Goal: Communication & Community: Answer question/provide support

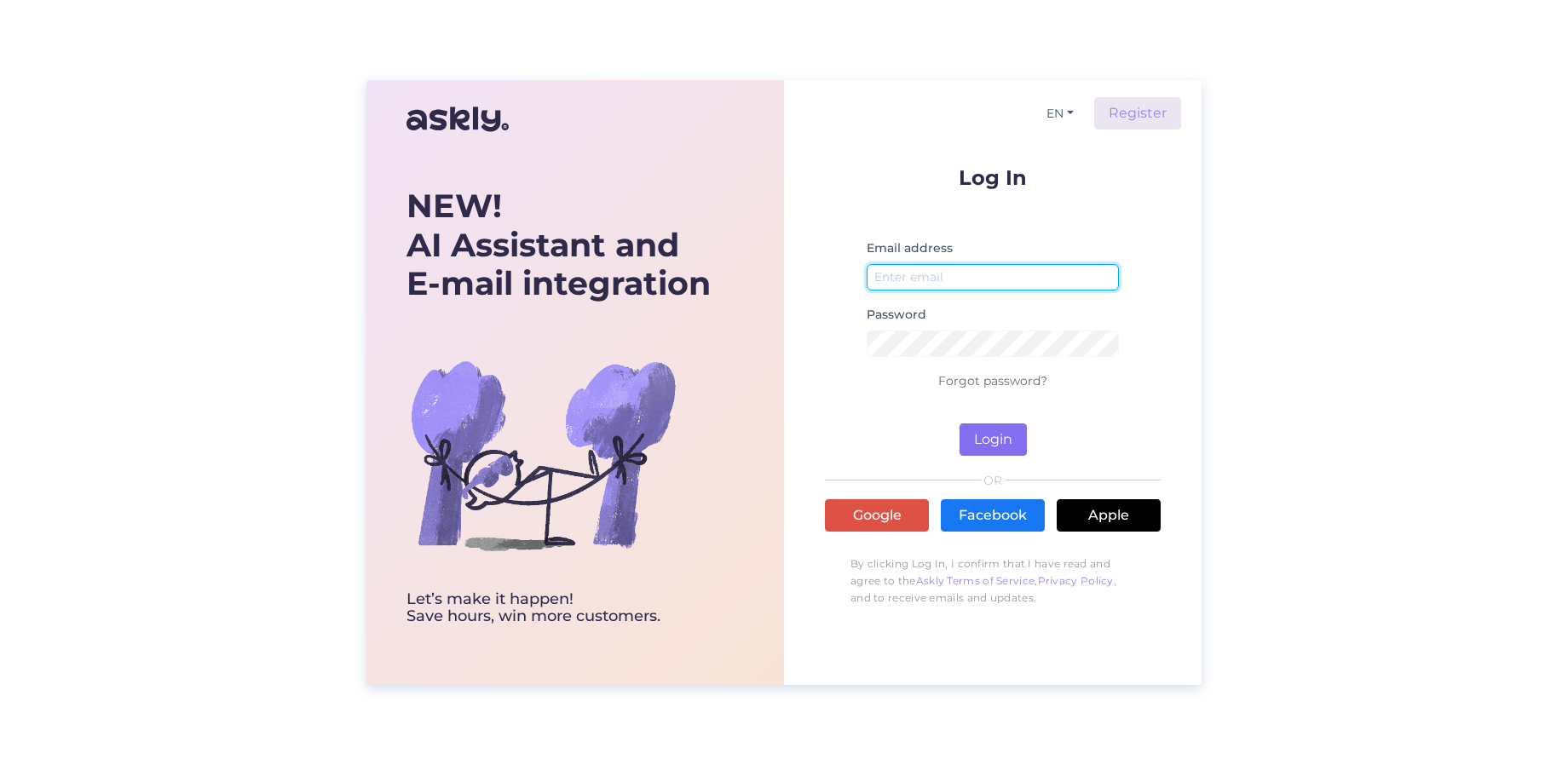
type input "[EMAIL_ADDRESS][DOMAIN_NAME]"
click at [985, 451] on button "Login" at bounding box center [993, 440] width 68 height 33
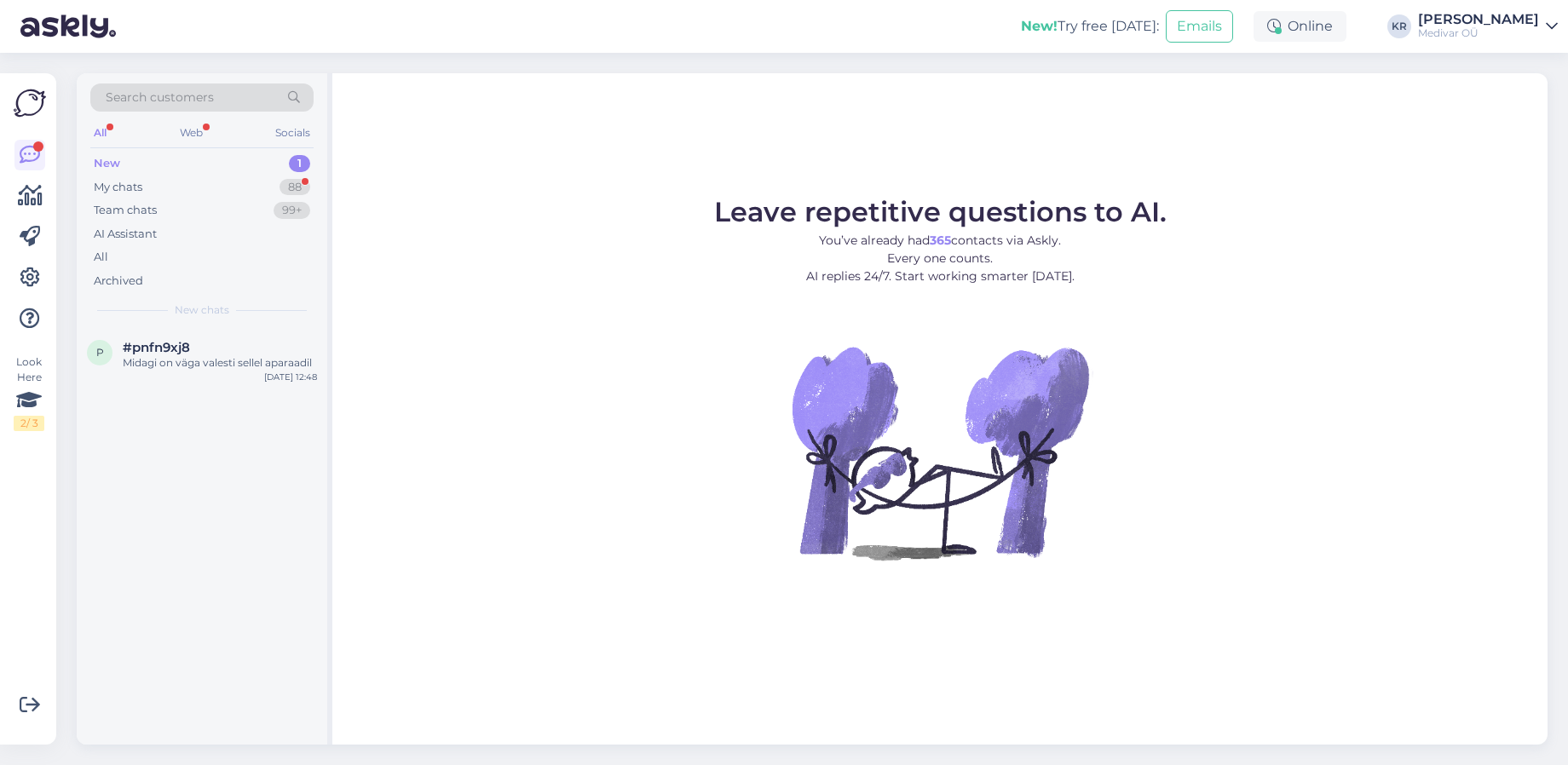
click at [146, 165] on div "New 1" at bounding box center [202, 163] width 223 height 23
click at [166, 356] on div "Midagi on väga valesti sellel aparaadil" at bounding box center [219, 363] width 194 height 15
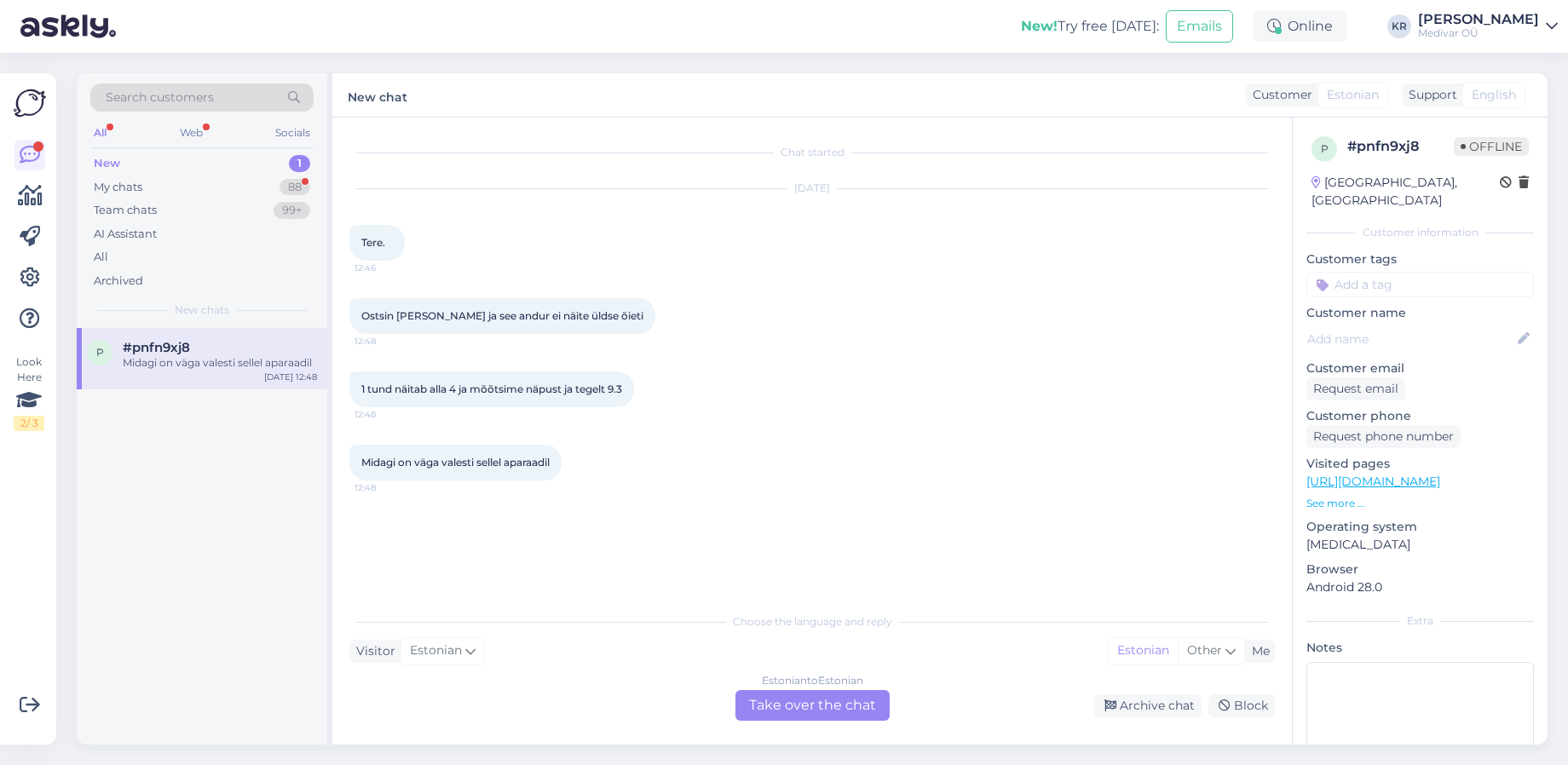
click at [802, 698] on div "Estonian to Estonian Take over the chat" at bounding box center [812, 705] width 154 height 31
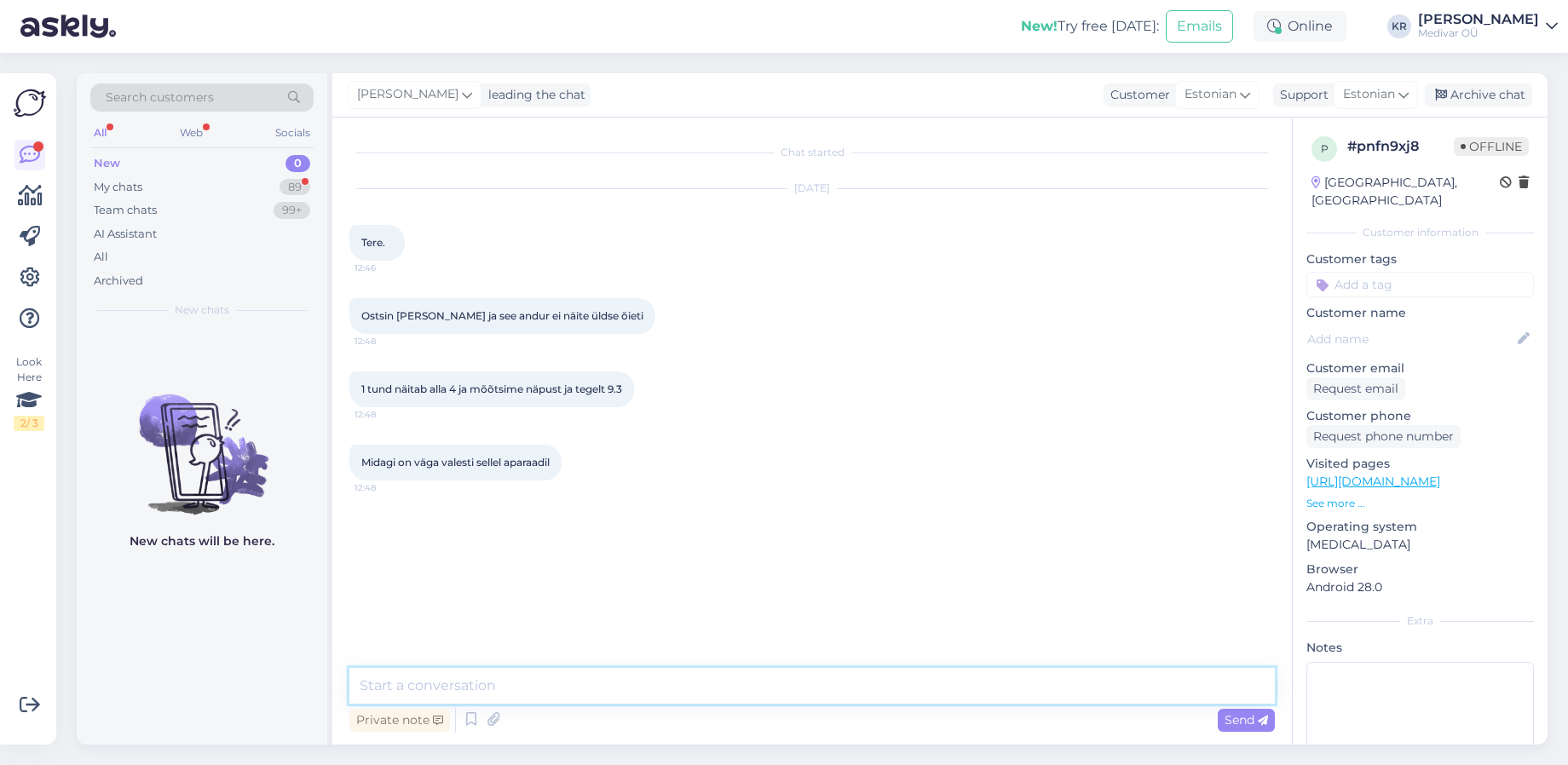
click at [484, 689] on textarea at bounding box center [812, 685] width 926 height 36
type textarea "Tere"
type textarea "Mis andur teil täpsemalt on? Kaua ta teil peal on olnud?"
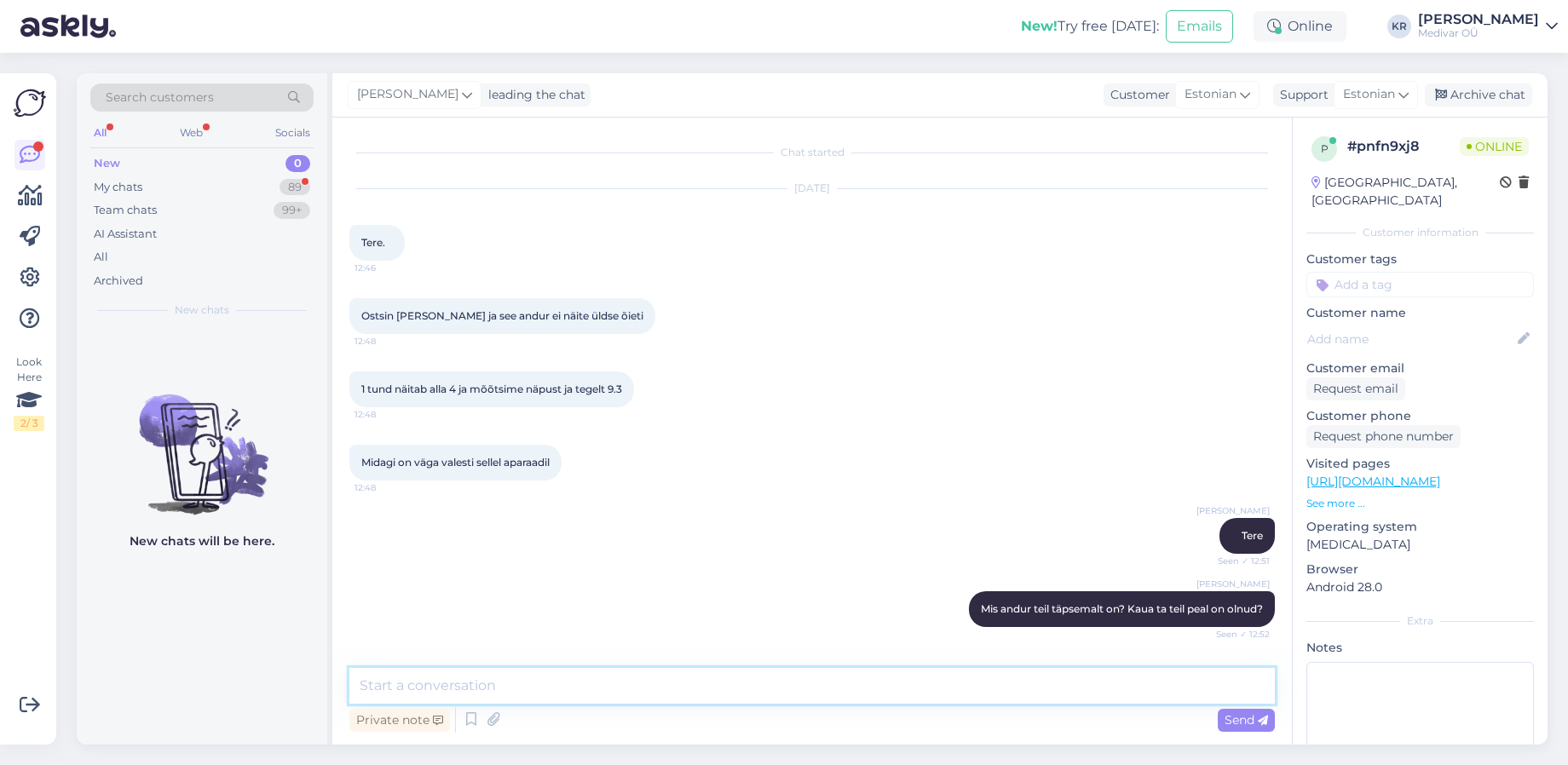
scroll to position [173, 0]
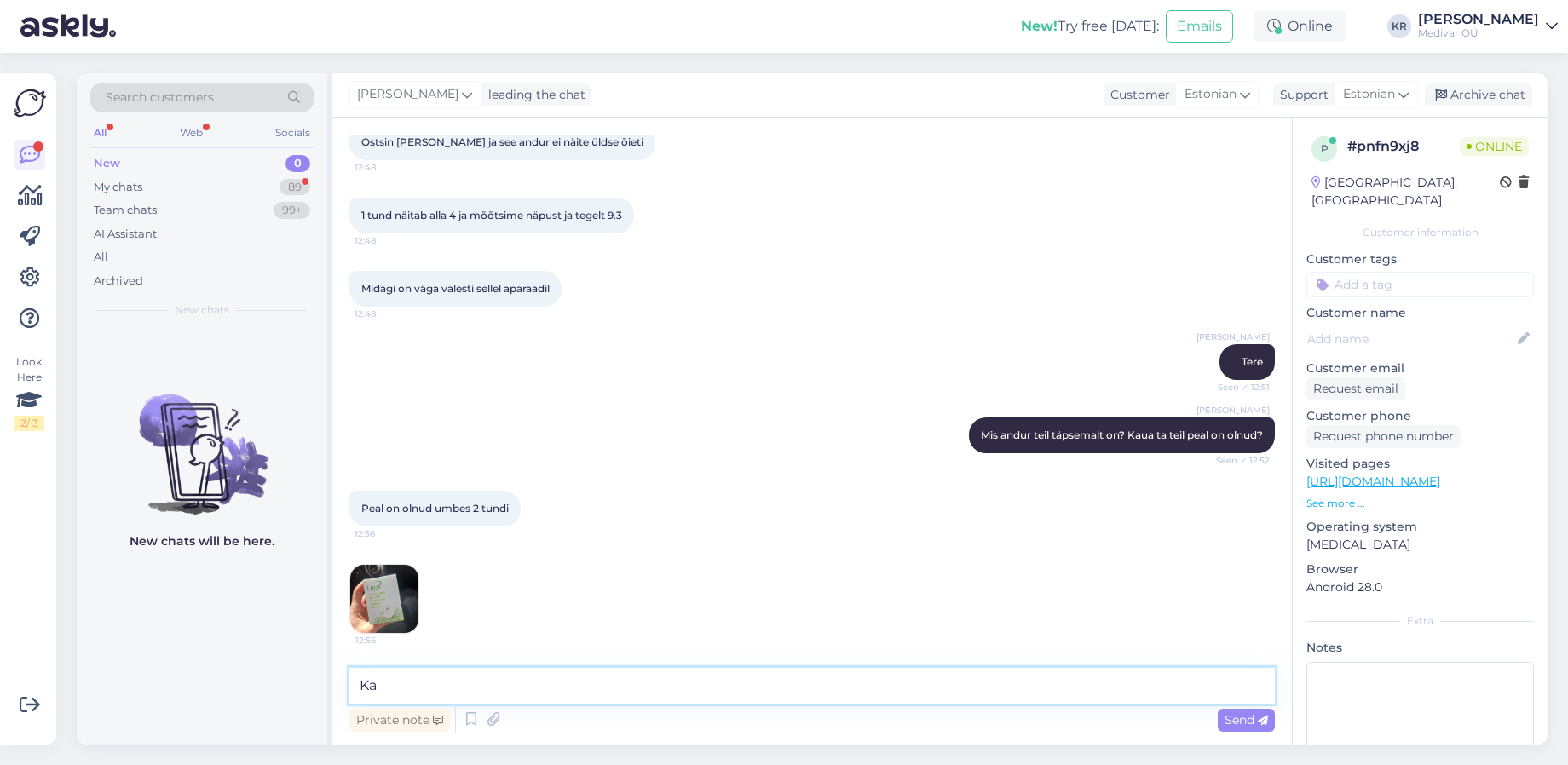
type textarea "K"
type textarea "Tänan täpsustuse eest"
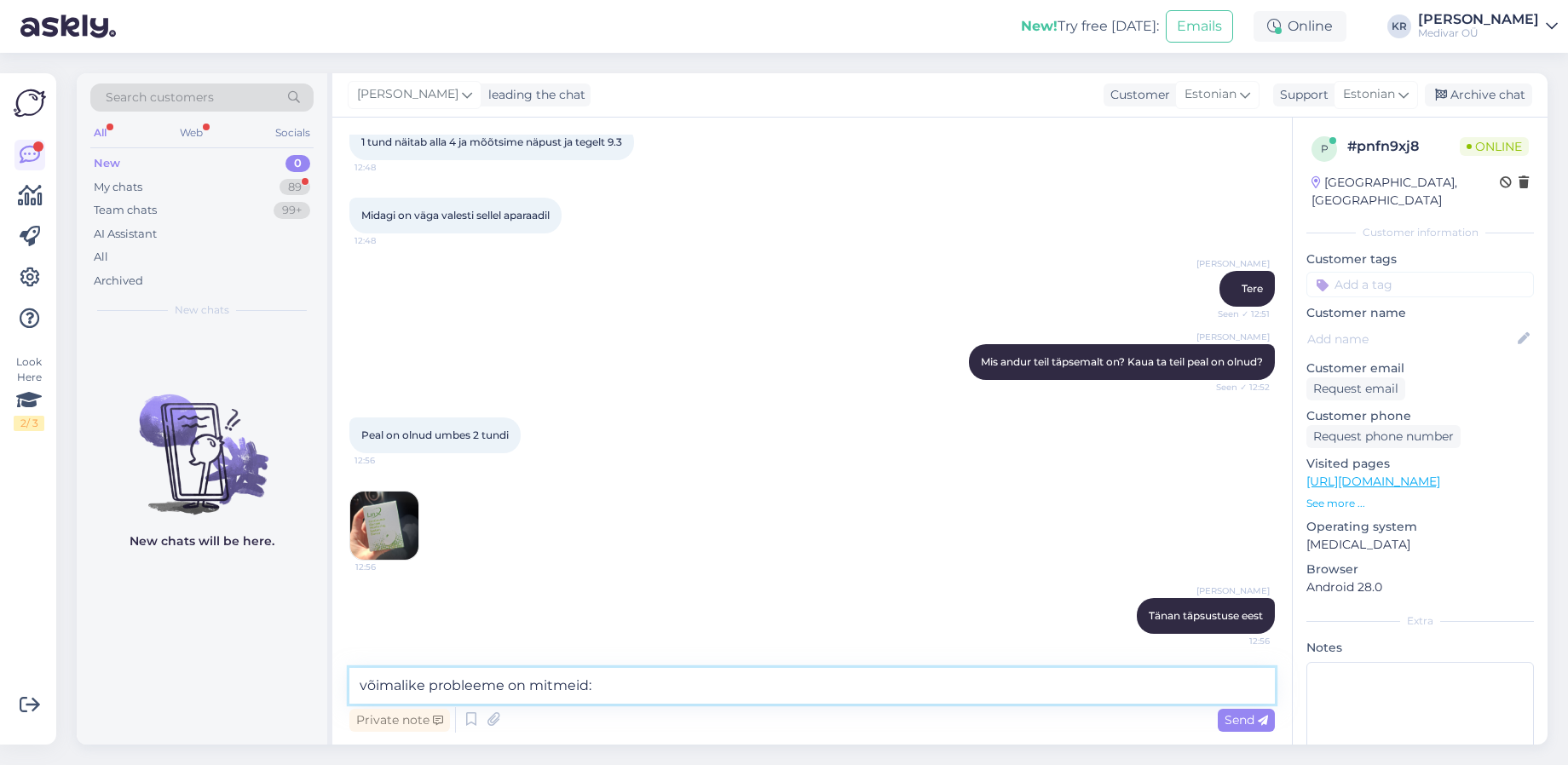
type textarea "võimalike probleeme on mitmeid"
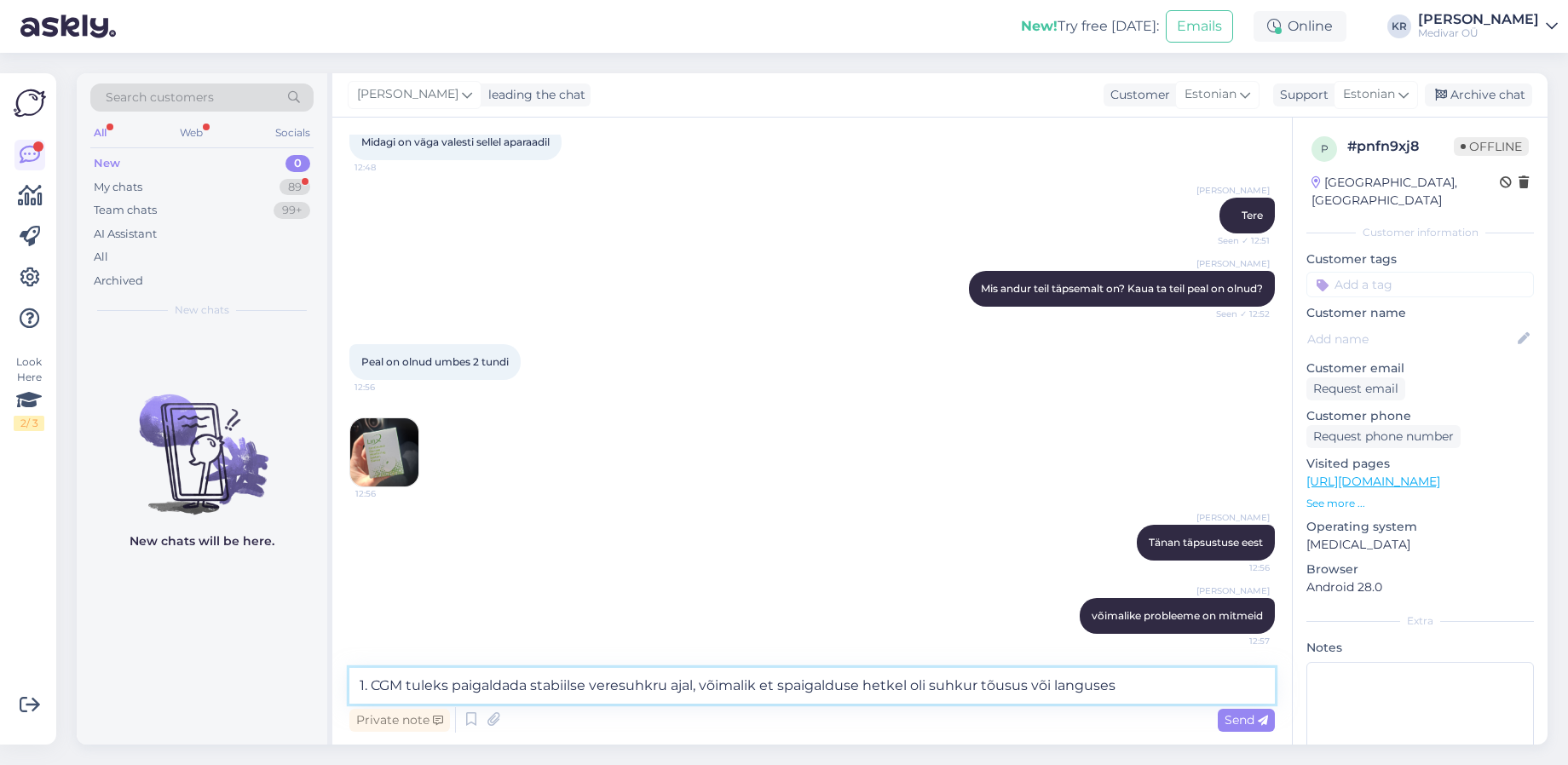
click at [979, 683] on textarea "1. CGM tuleks paigaldada stabiilse veresuhkru ajal, võimalik et spaigalduse het…" at bounding box center [812, 685] width 926 height 36
type textarea "1. CGM tuleks paigaldada stabiilse veresuhkru ajal, võimalik et spaigalduse het…"
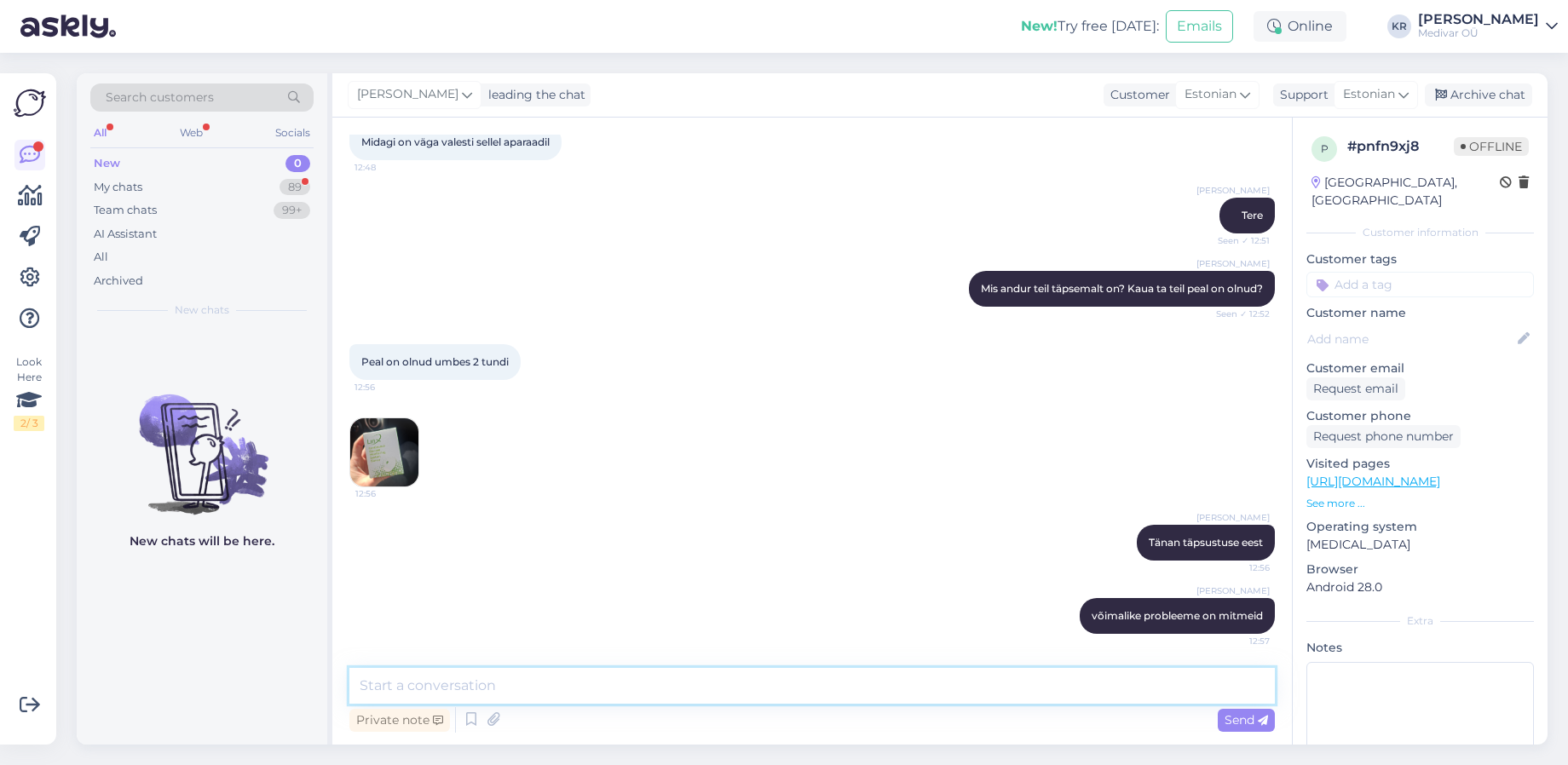
scroll to position [425, 0]
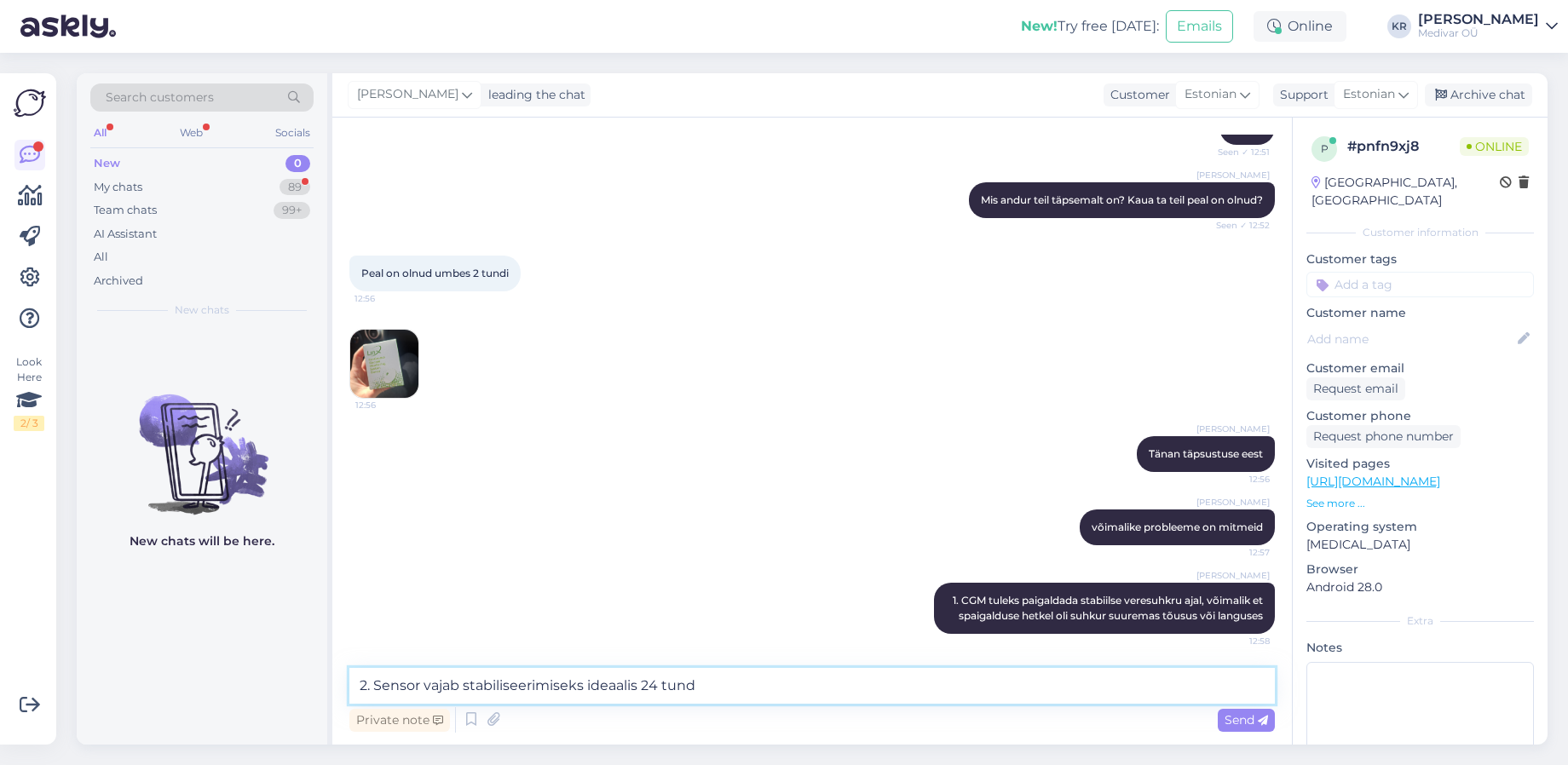
type textarea "2. Sensor vajab stabiliseerimiseks ideaalis 24 tundi"
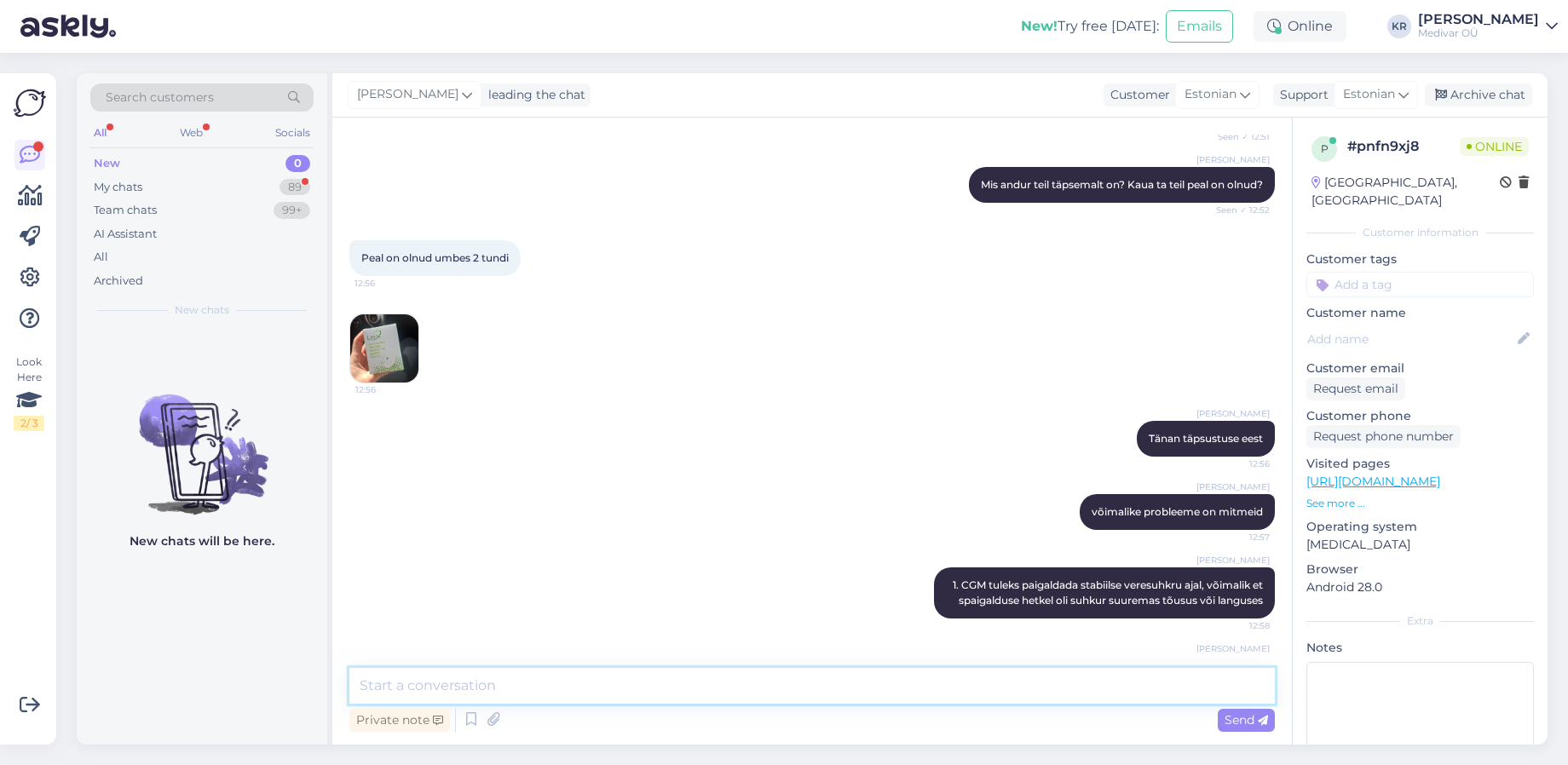
scroll to position [498, 0]
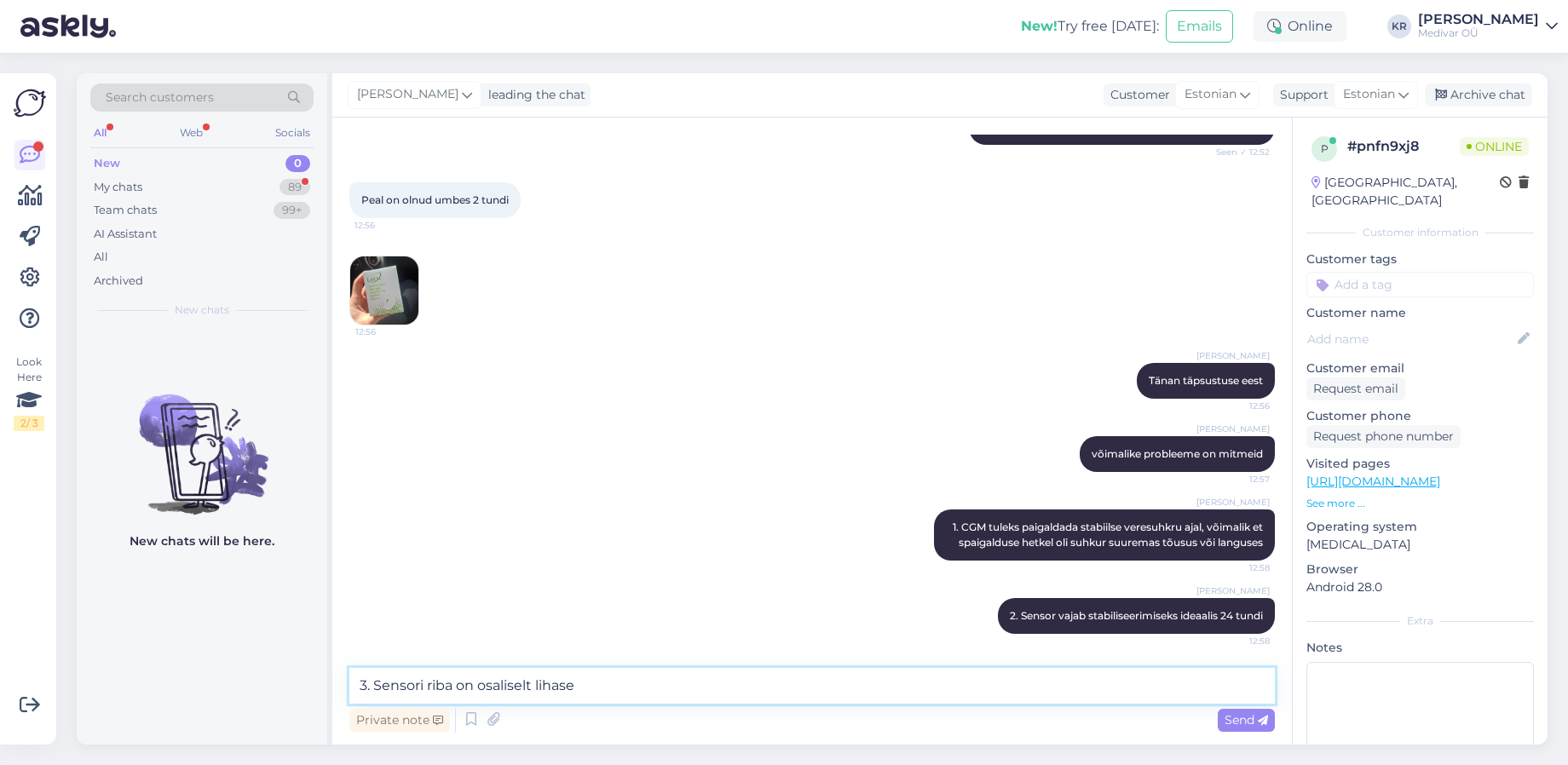
type textarea "3. Sensori riba on osaliselt lihases"
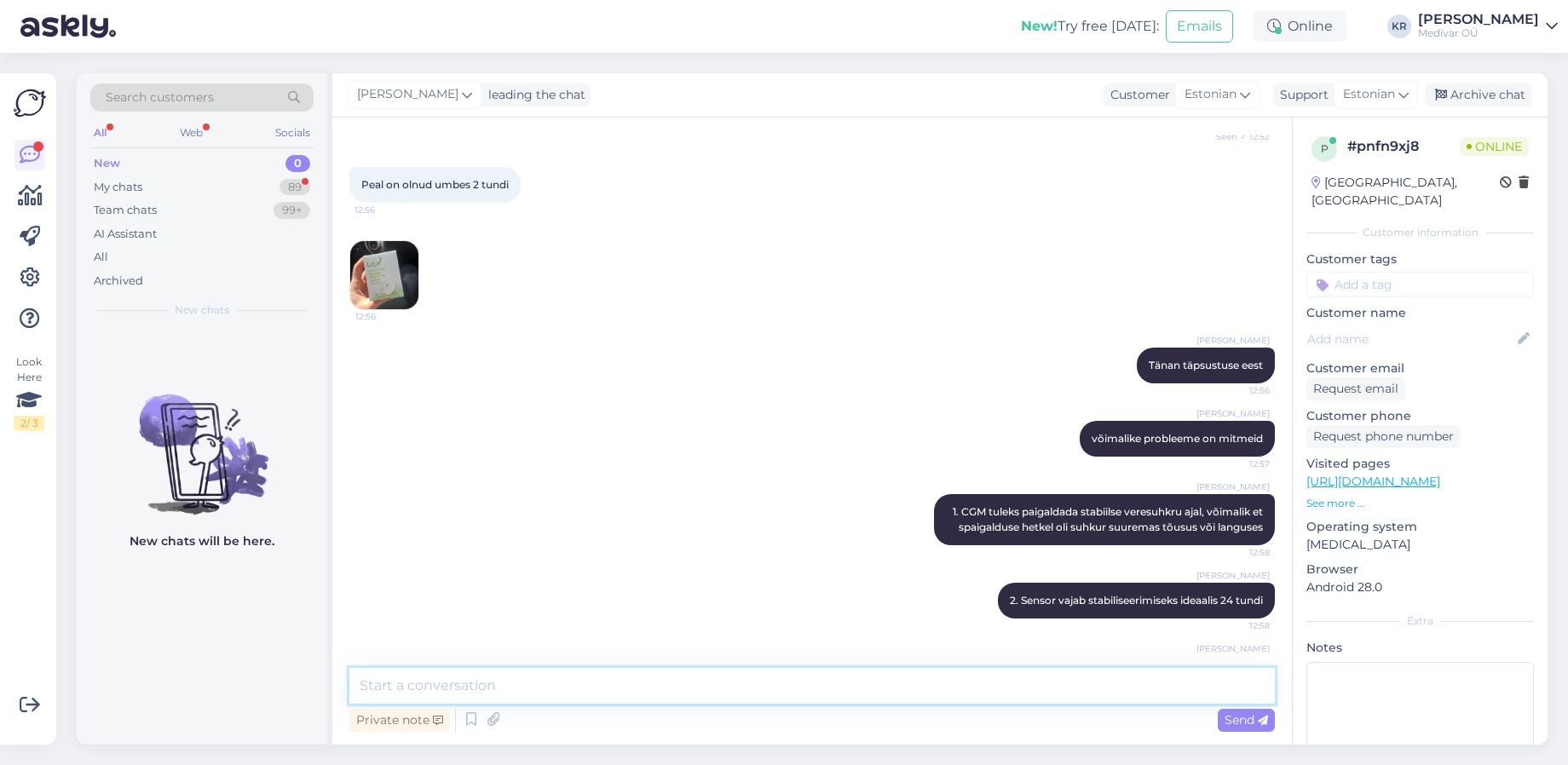
scroll to position [571, 0]
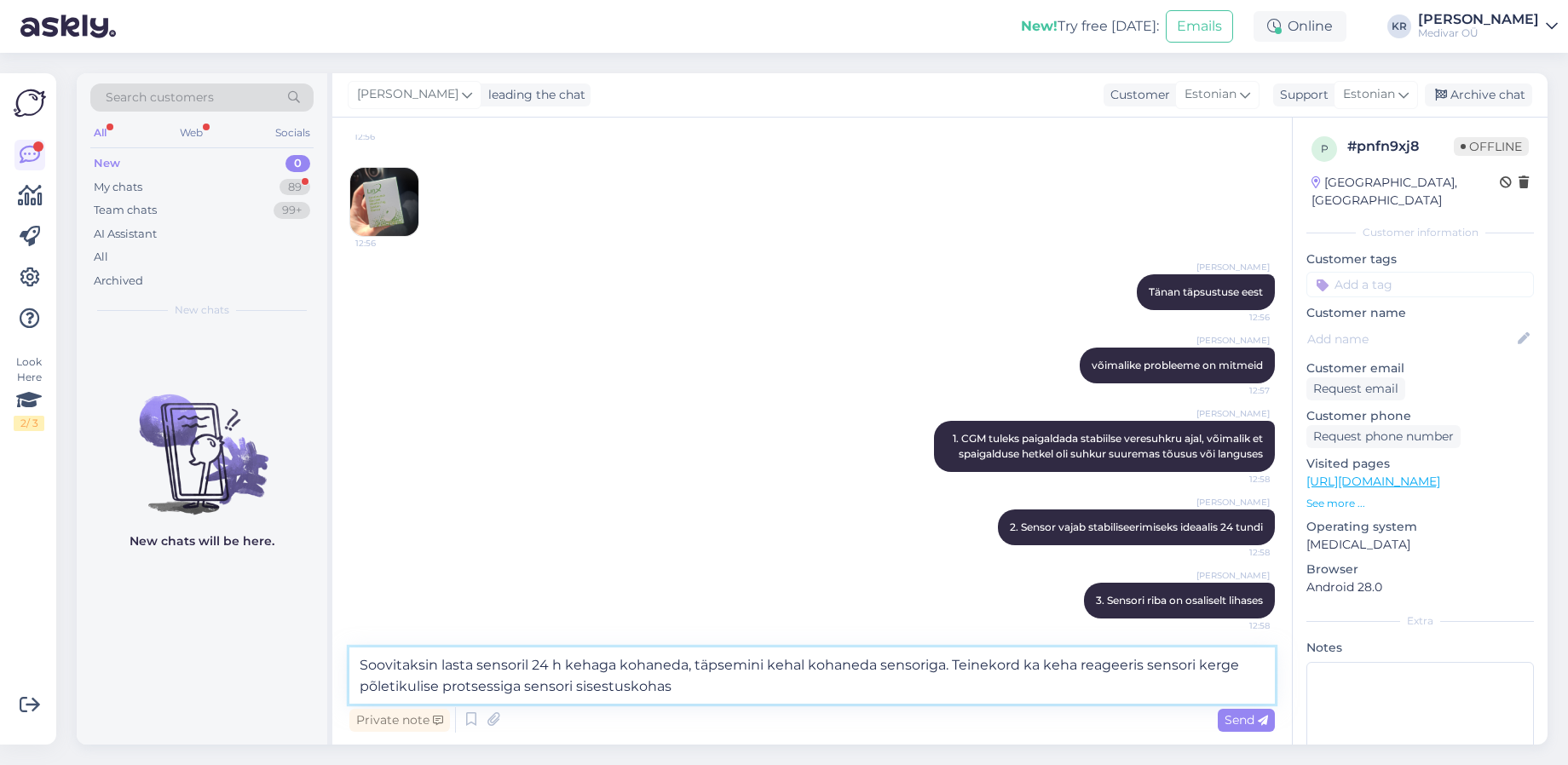
type textarea "Soovitaksin lasta sensoril 24 h kehaga kohaneda, täpsemini kehal kohaneda senso…"
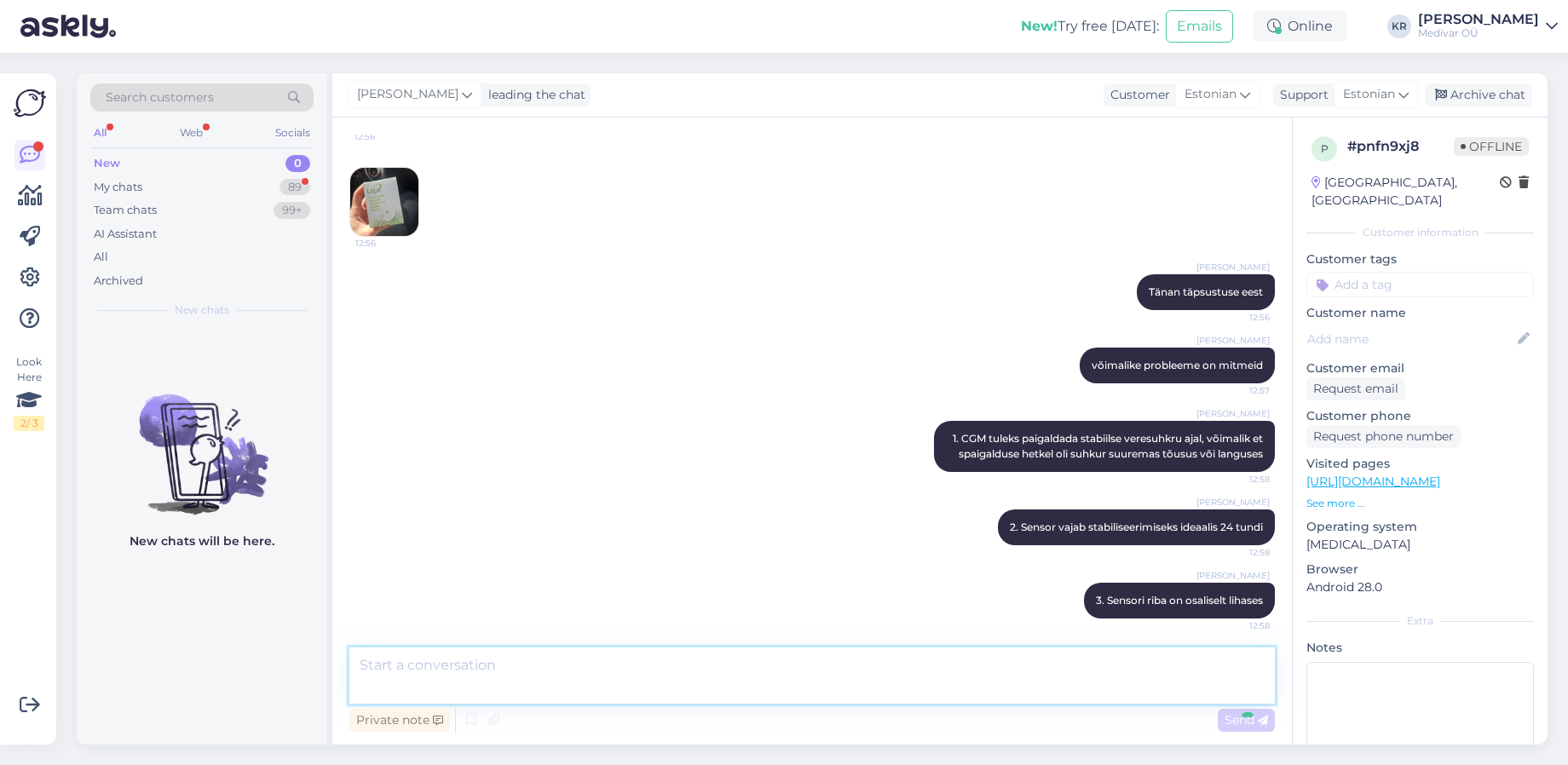
scroll to position [675, 0]
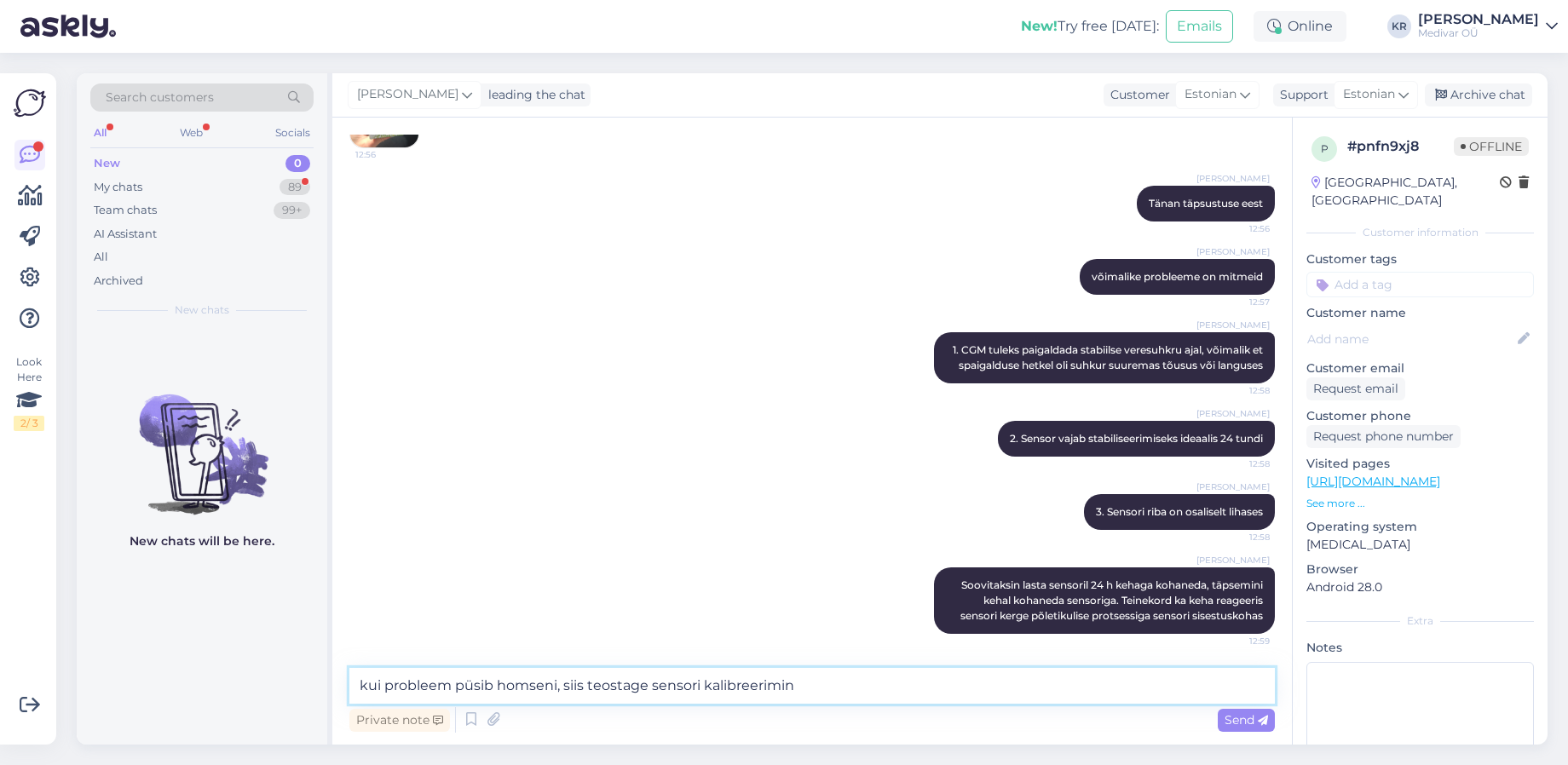
type textarea "kui probleem püsib homseni, siis teostage sensori kalibreerimine"
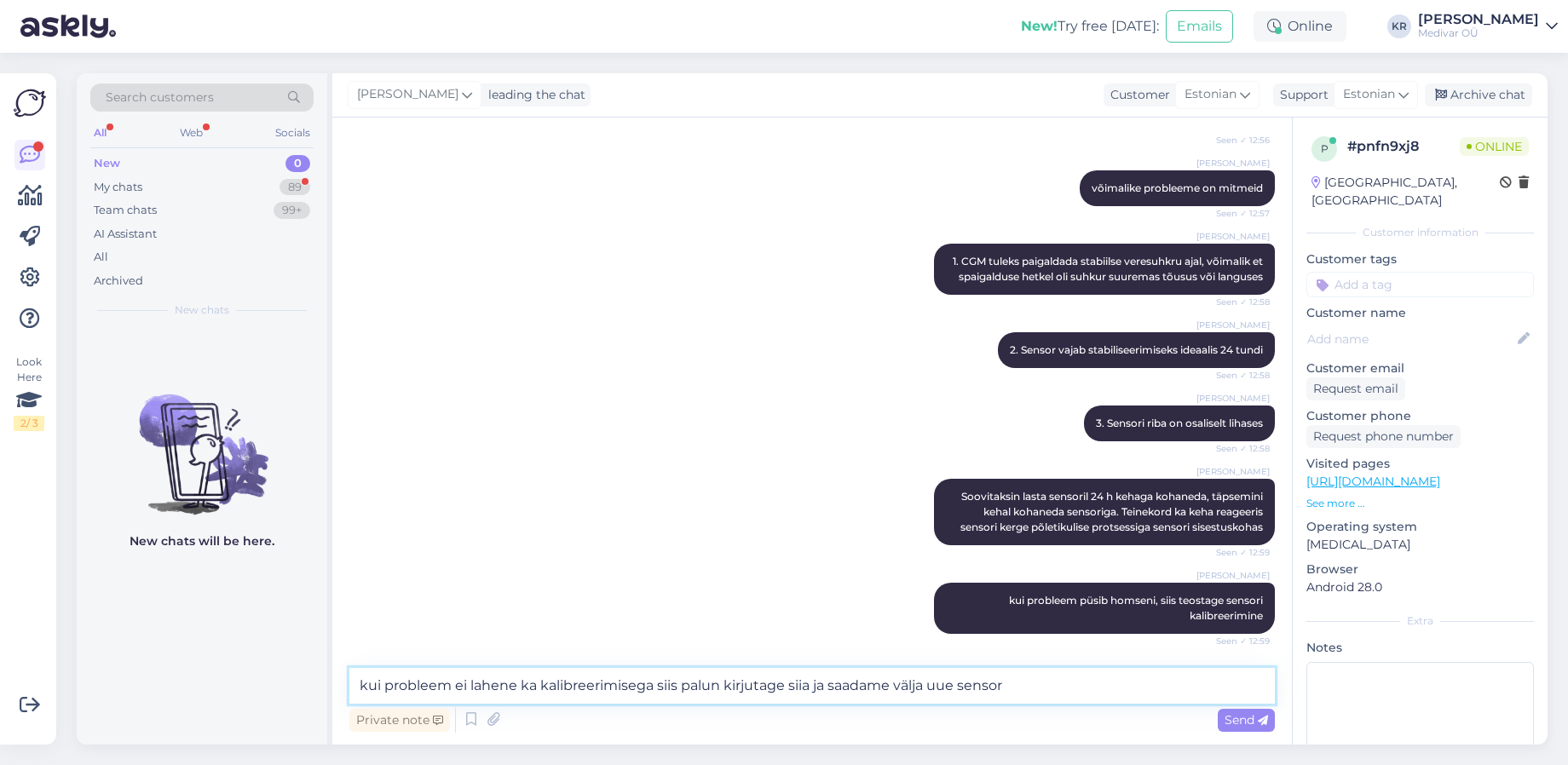
type textarea "kui probleem ei lahene ka kalibreerimisega siis palun kirjutage siia ja saadame…"
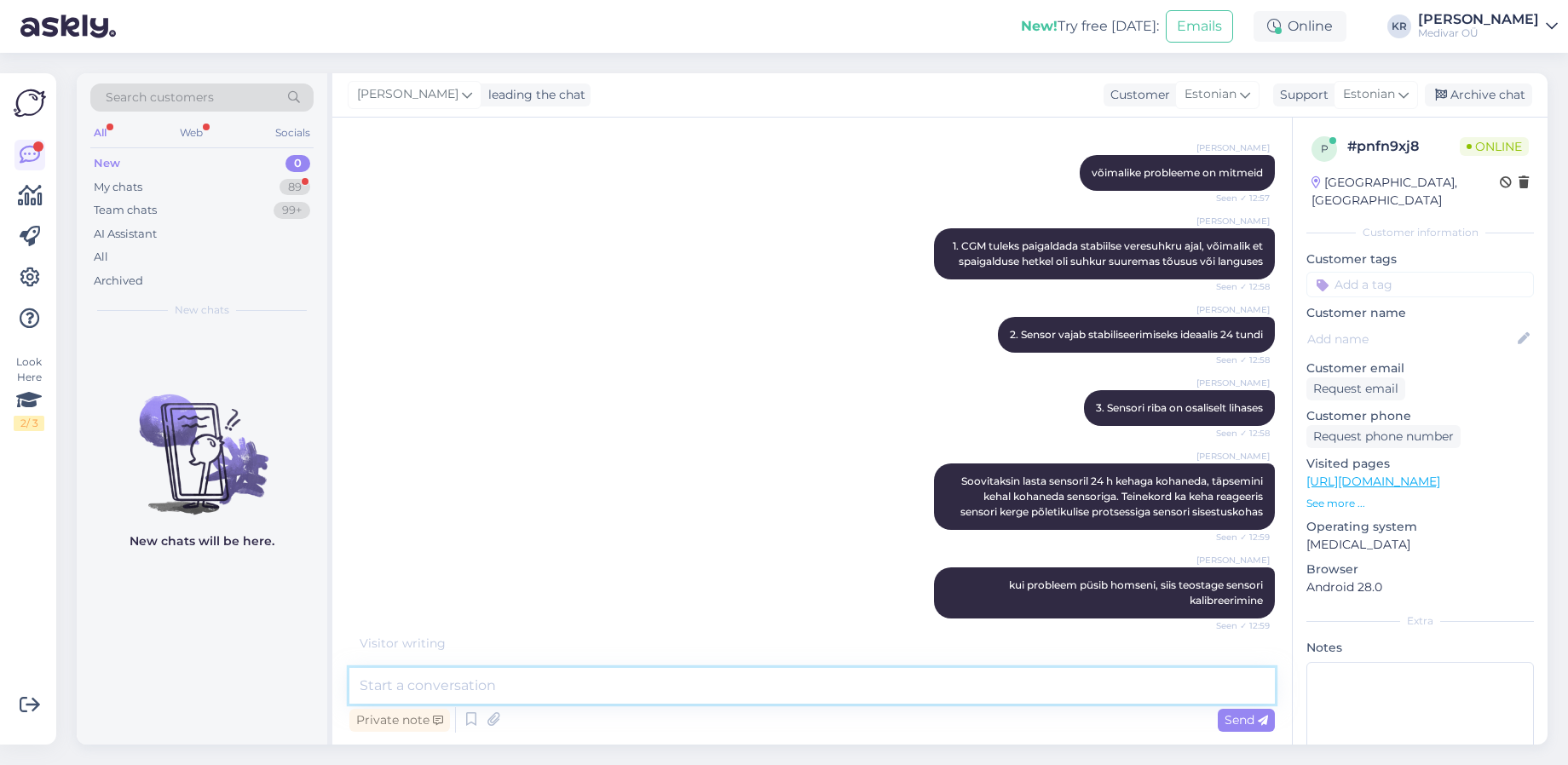
scroll to position [852, 0]
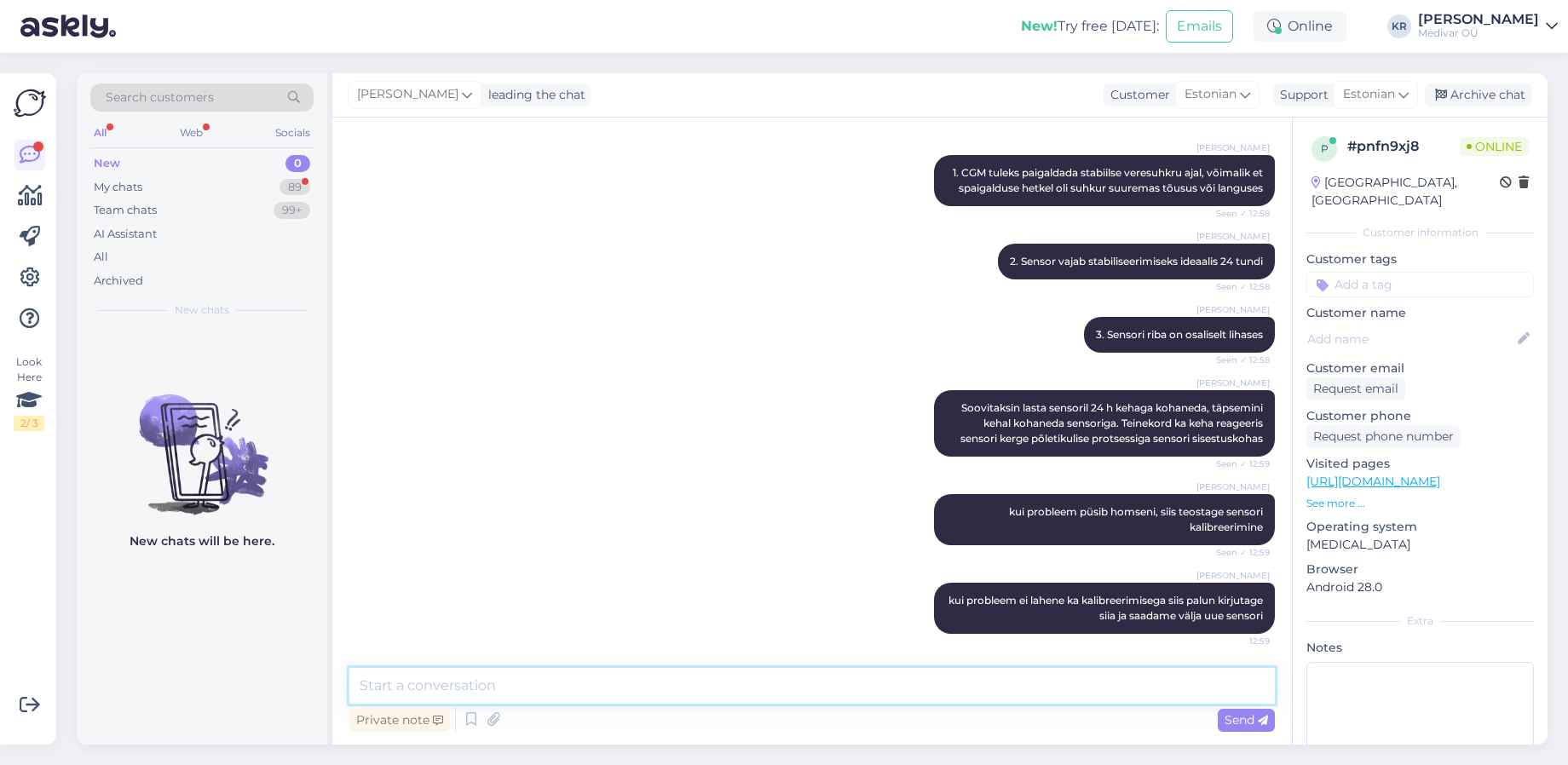
click at [873, 693] on textarea at bounding box center [812, 685] width 926 height 36
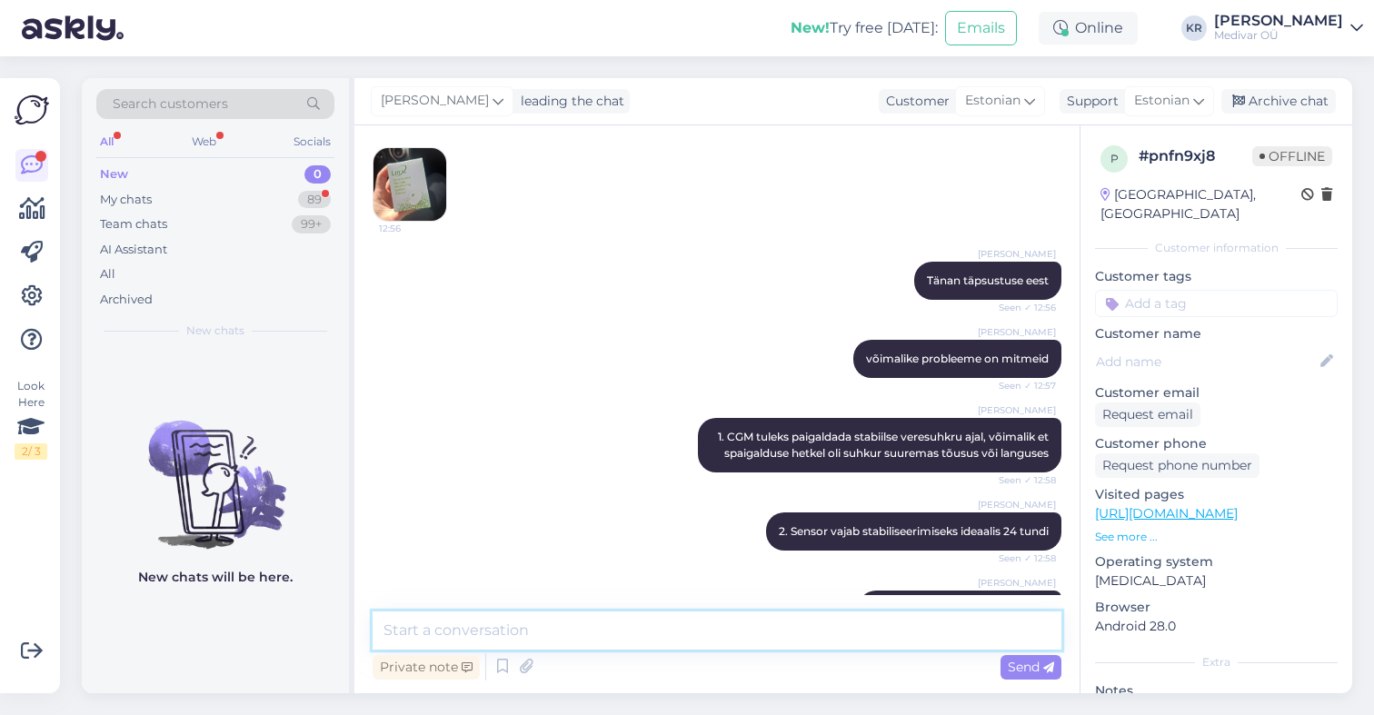
scroll to position [1088, 0]
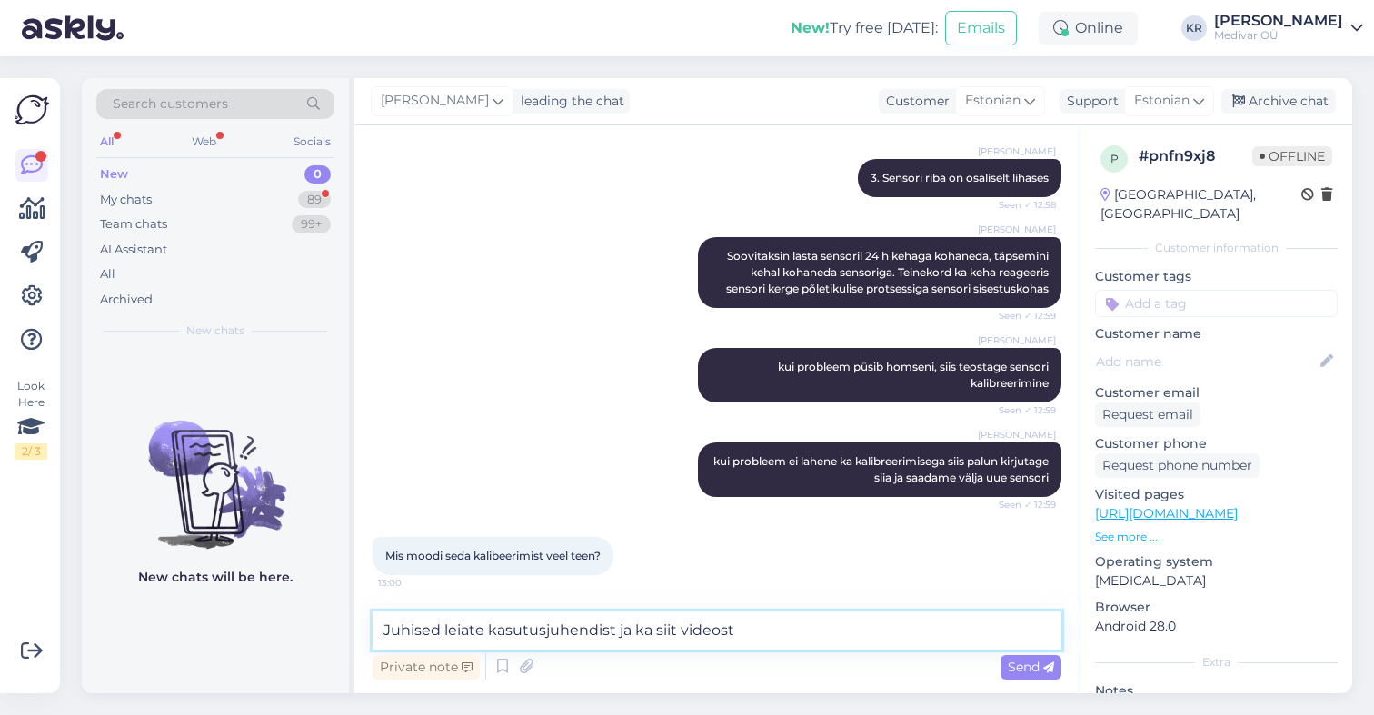
paste textarea "[URL][DOMAIN_NAME]"
type textarea "[DEMOGRAPHIC_DATA] leiate kasutusjuhendist ja ka siit videost [URL][DOMAIN_NAME]"
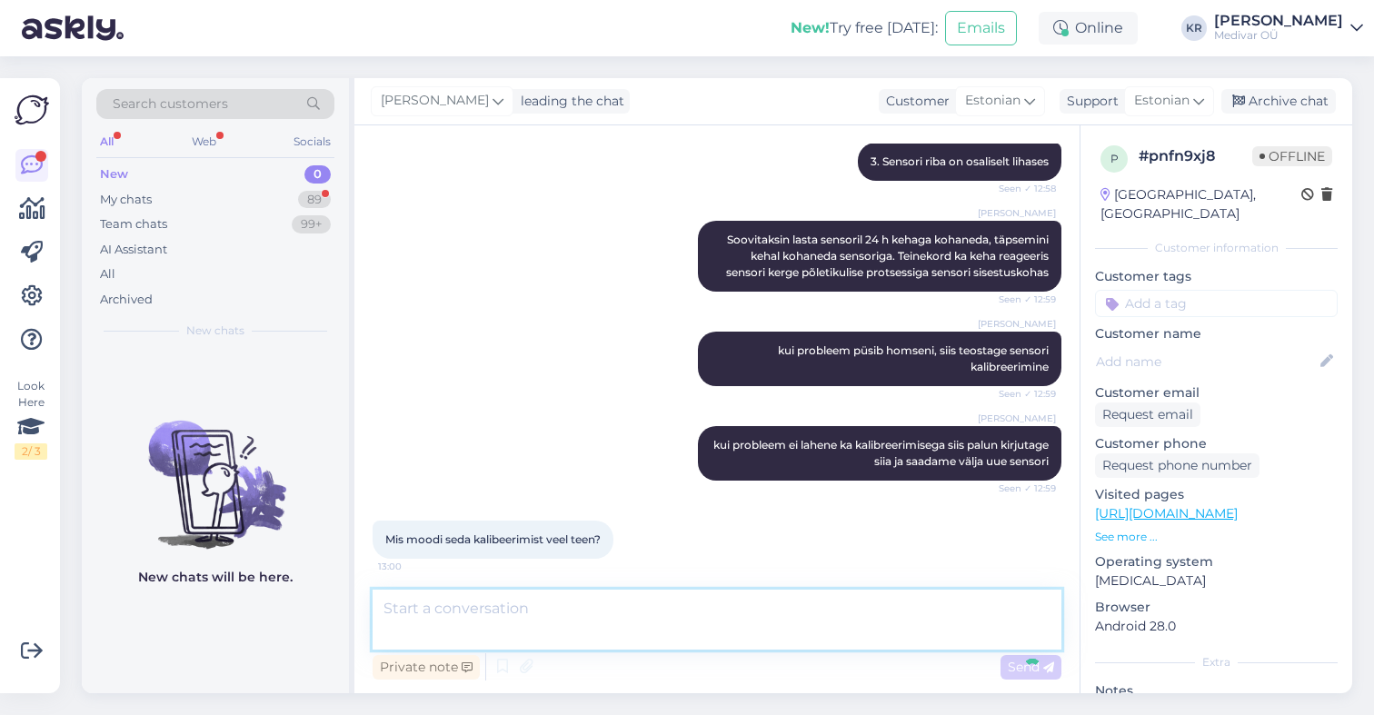
scroll to position [1182, 0]
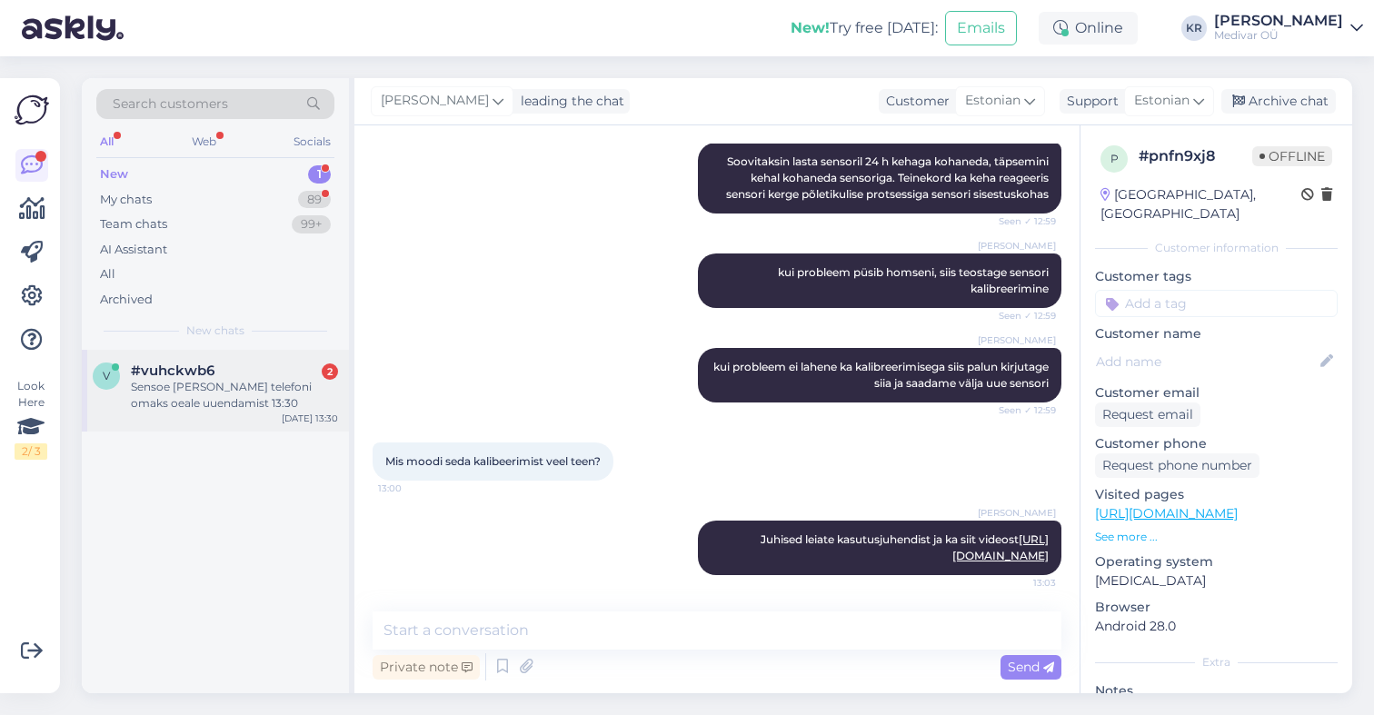
click at [217, 391] on div "Sensoe [PERSON_NAME] telefoni omaks oeale uuendamist 13:30" at bounding box center [234, 395] width 207 height 33
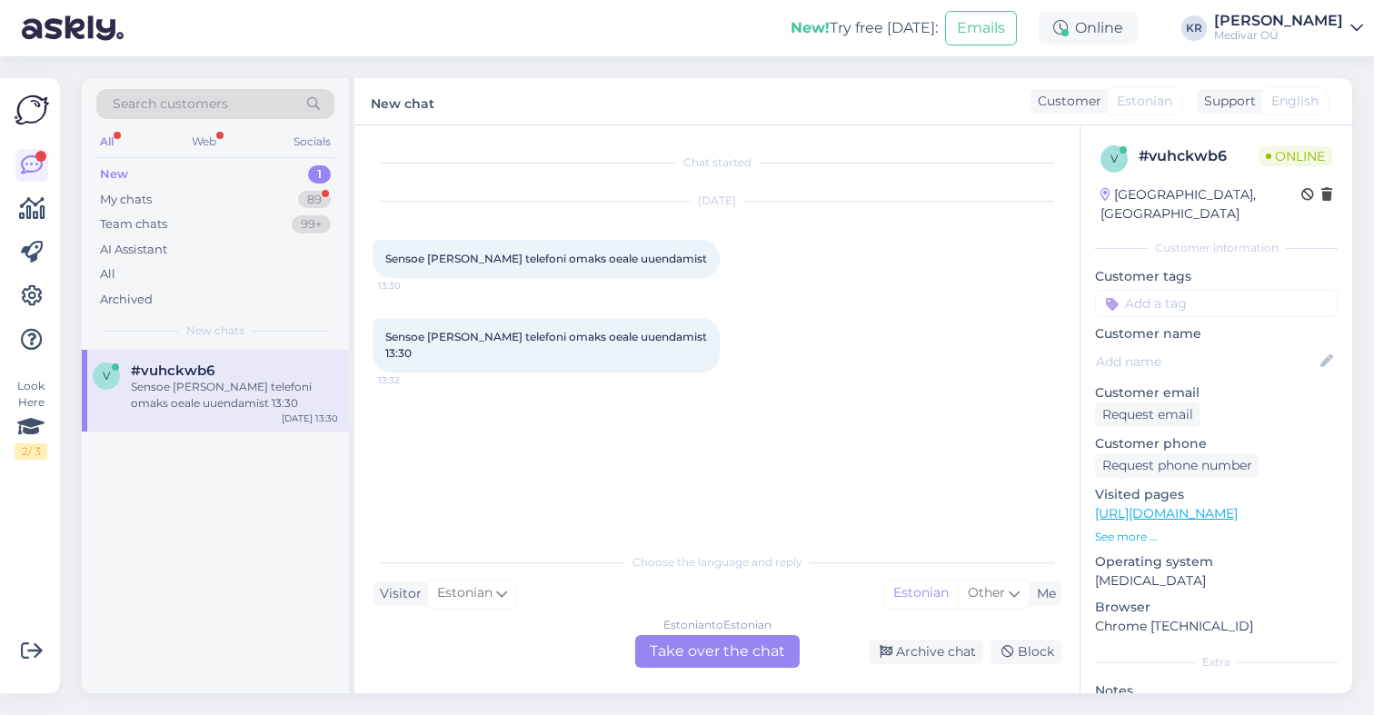
click at [713, 651] on div "Estonian to Estonian Take over the chat" at bounding box center [717, 651] width 164 height 33
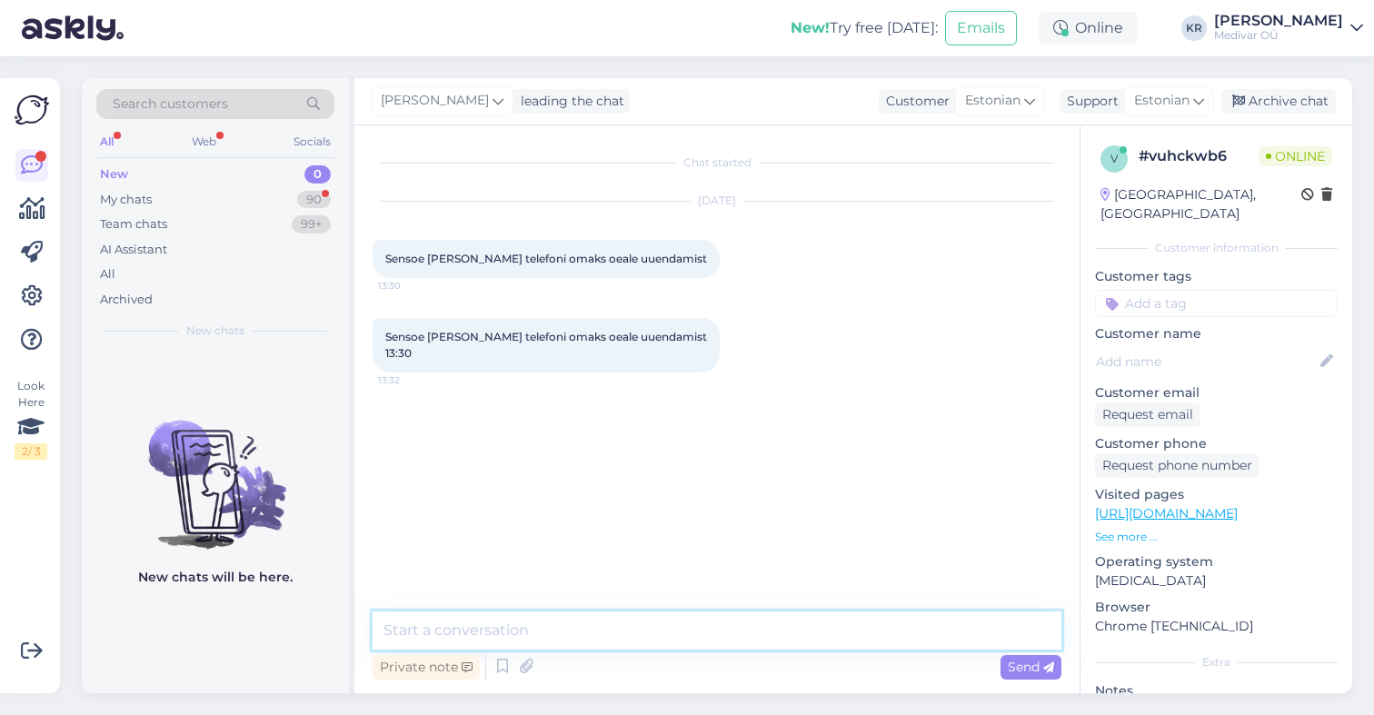
click at [540, 634] on textarea at bounding box center [717, 631] width 689 height 38
type textarea "Tere"
type textarea "Palun täpsutage, mida te uuendasite?"
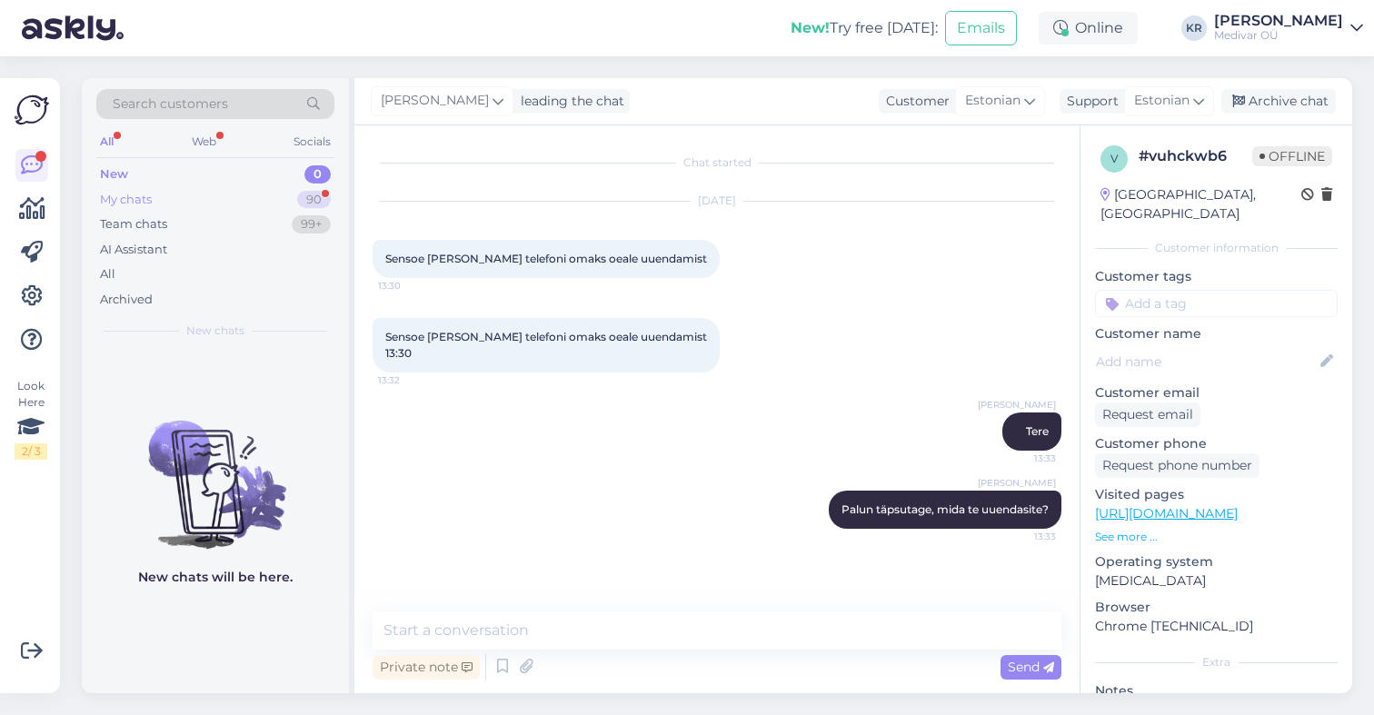
click at [139, 202] on div "My chats" at bounding box center [126, 200] width 52 height 18
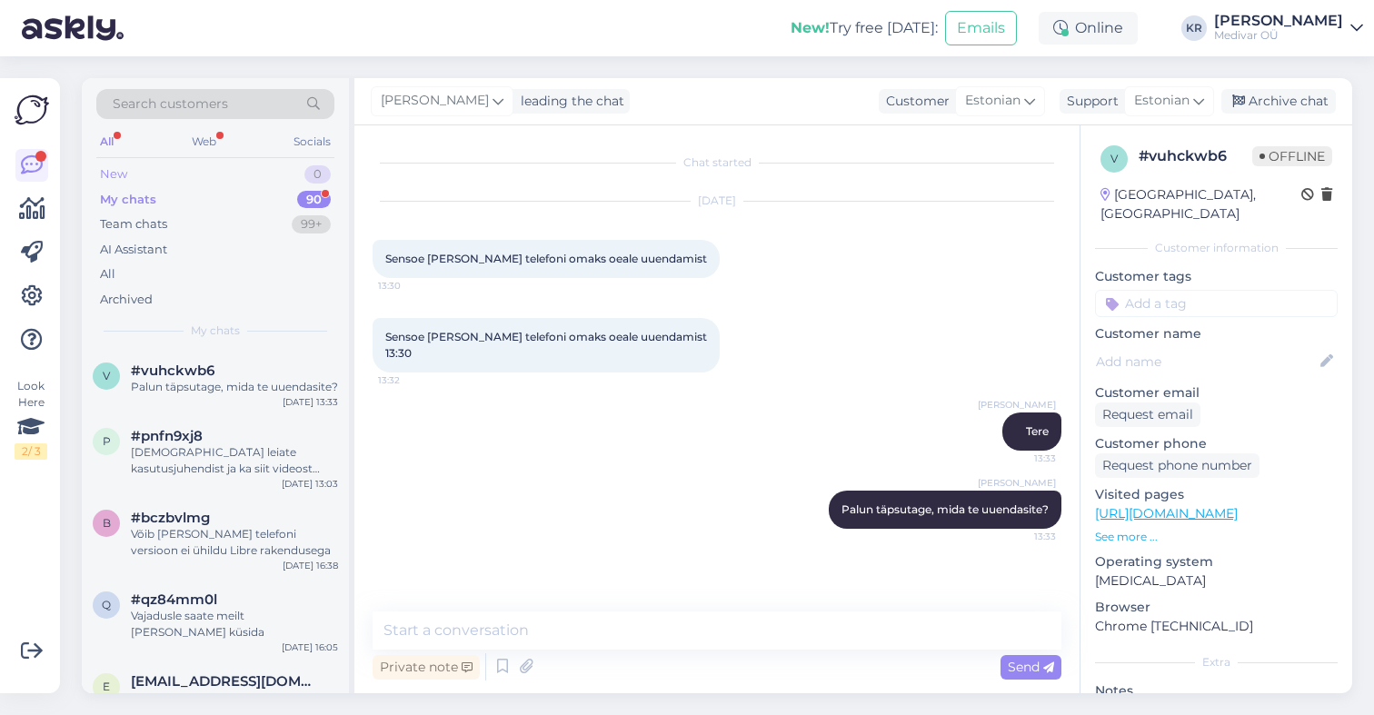
click at [135, 175] on div "New 0" at bounding box center [215, 174] width 238 height 25
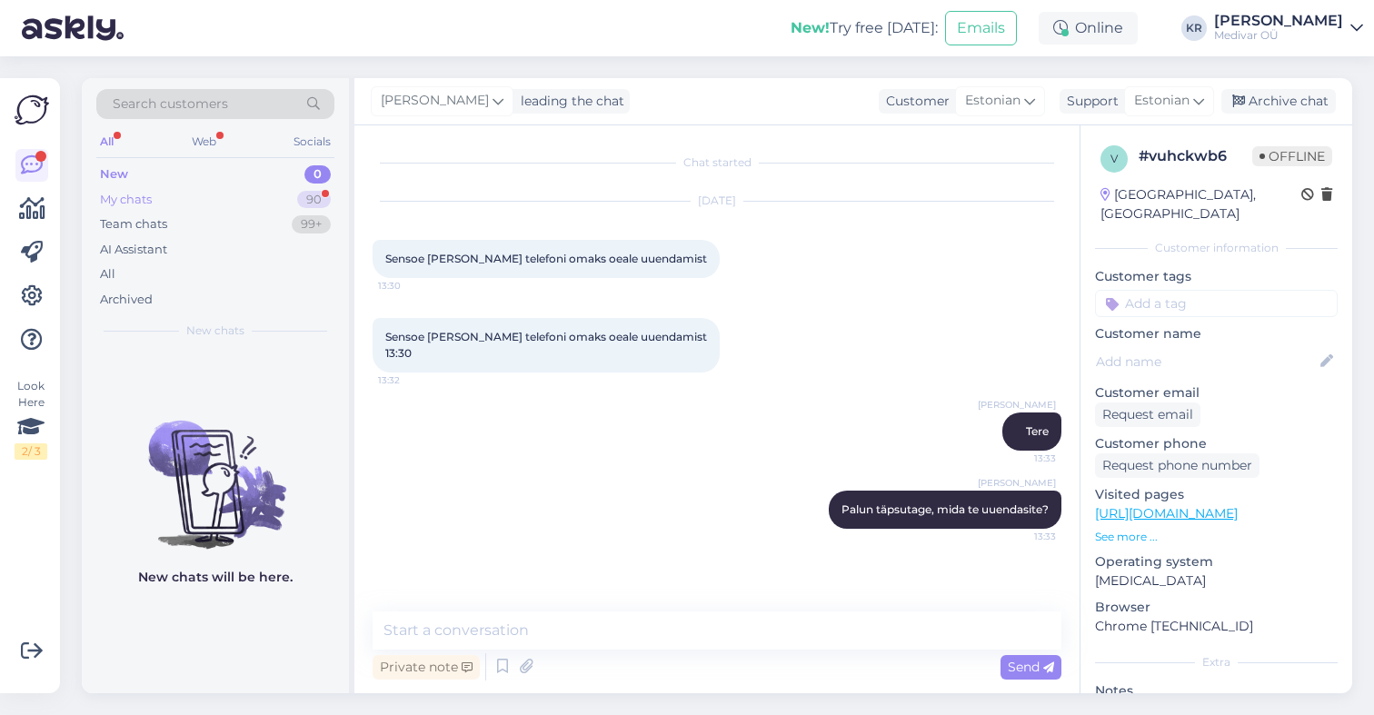
click at [129, 191] on div "My chats" at bounding box center [126, 200] width 52 height 18
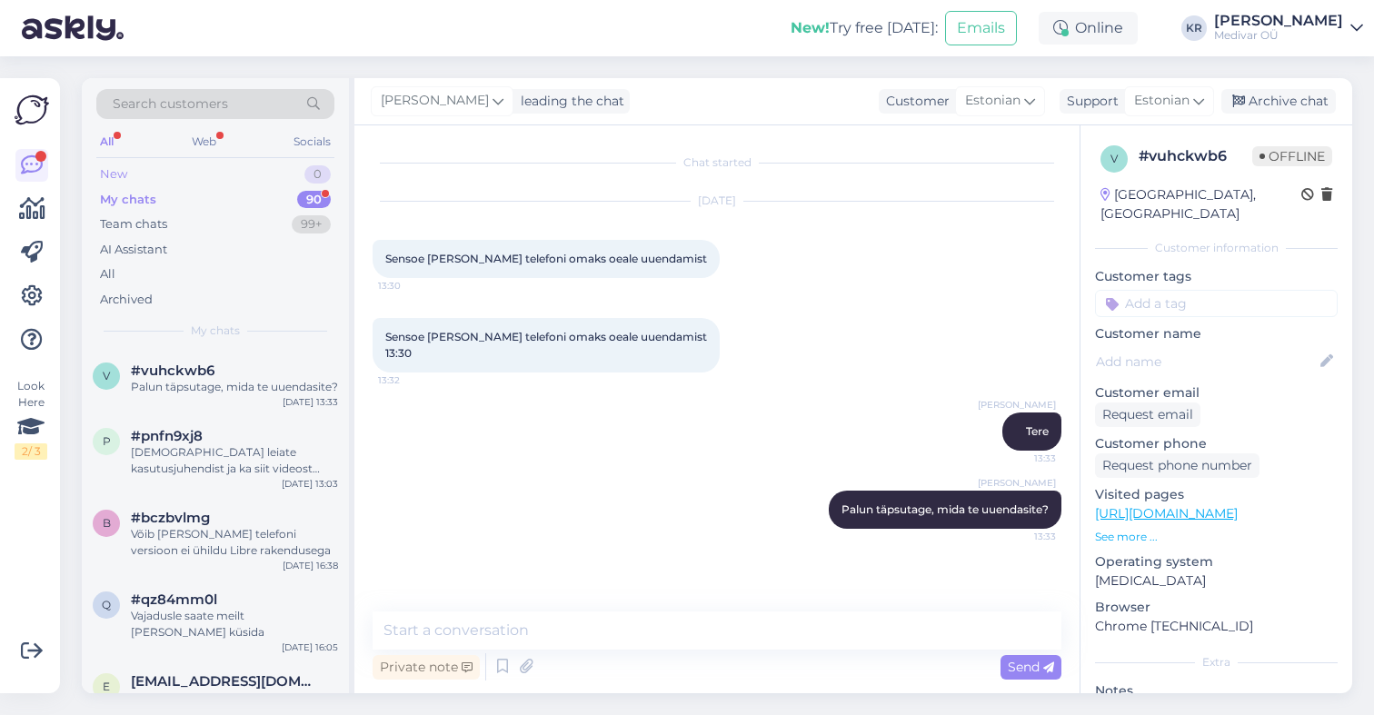
click at [125, 176] on div "New" at bounding box center [113, 174] width 27 height 18
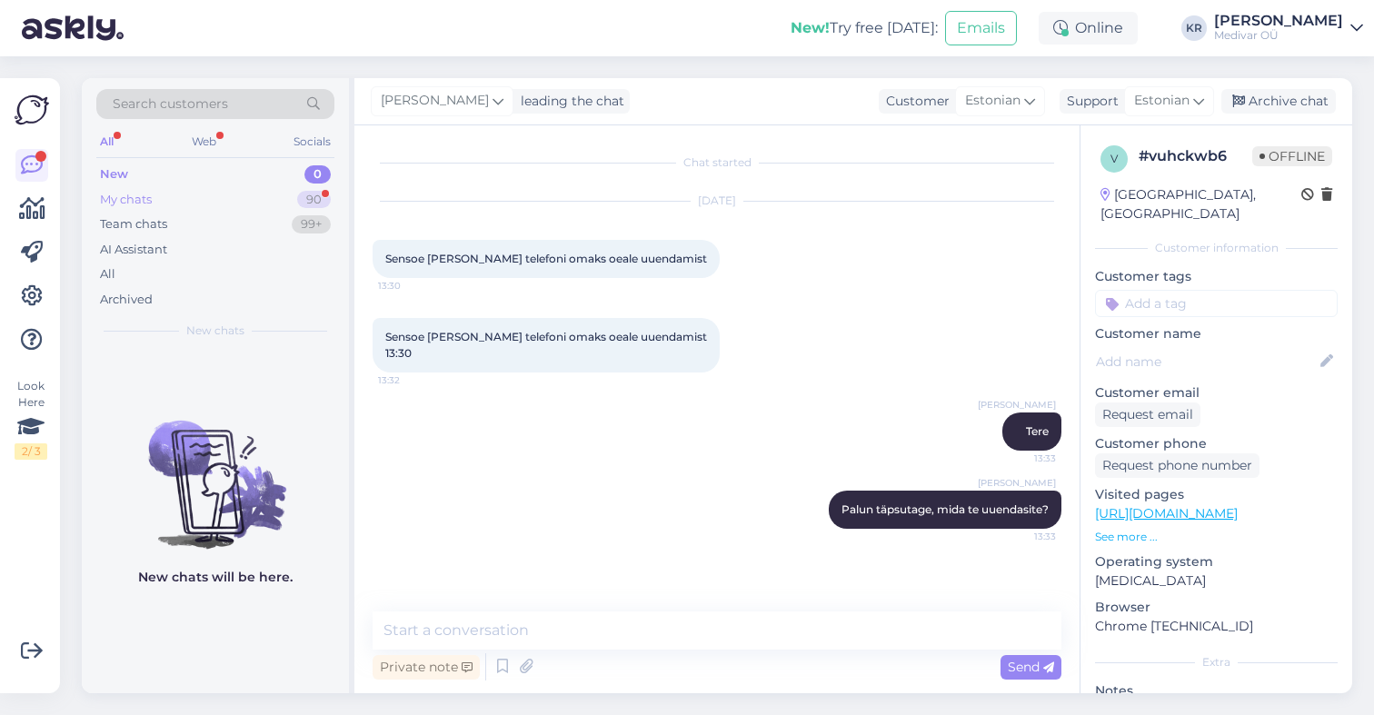
click at [258, 199] on div "My chats 90" at bounding box center [215, 199] width 238 height 25
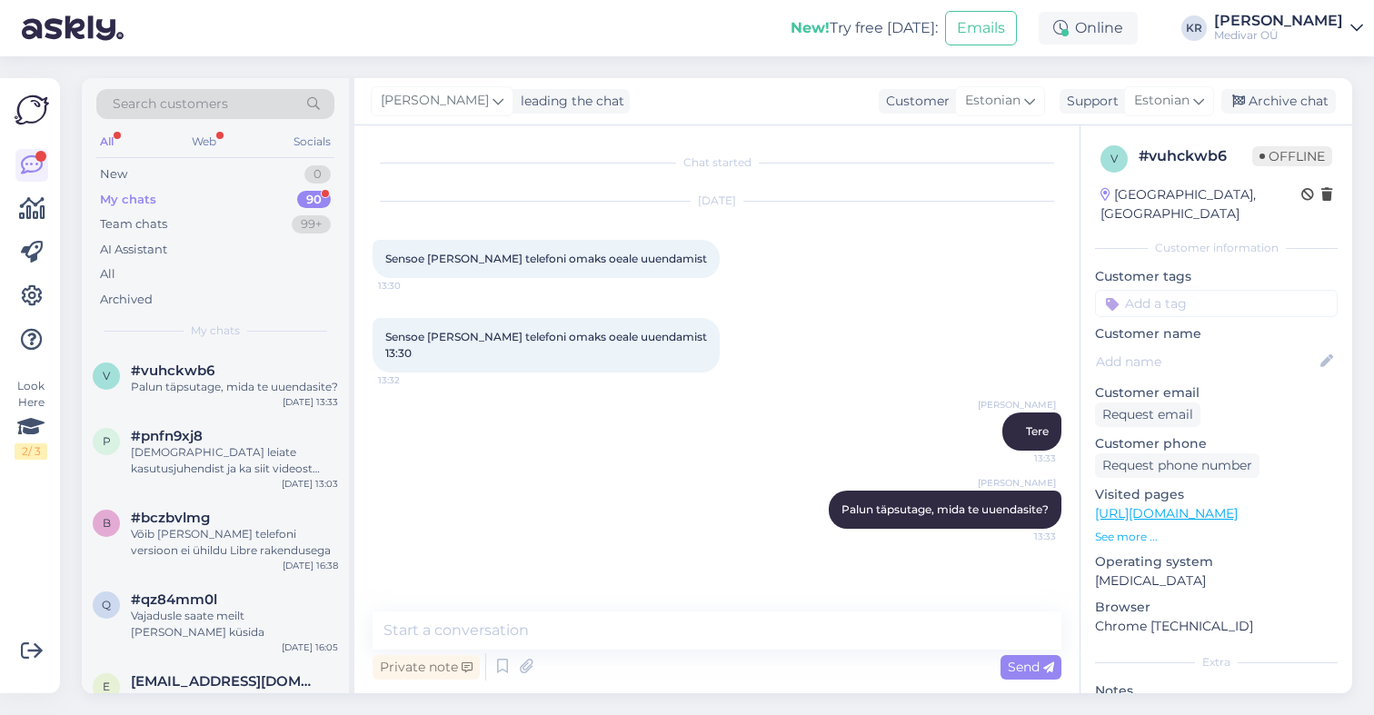
click at [43, 120] on img at bounding box center [32, 110] width 35 height 35
click at [32, 113] on img at bounding box center [32, 110] width 35 height 35
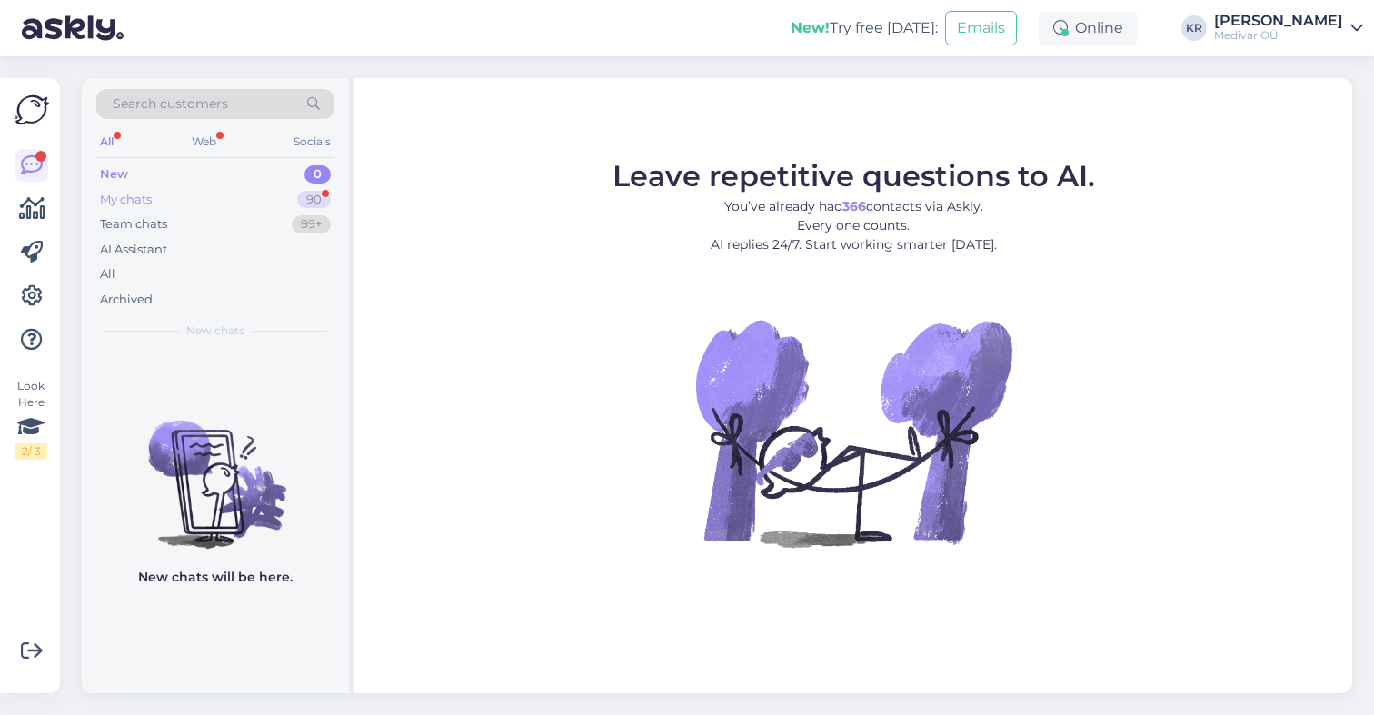
click at [141, 204] on div "My chats" at bounding box center [126, 200] width 52 height 18
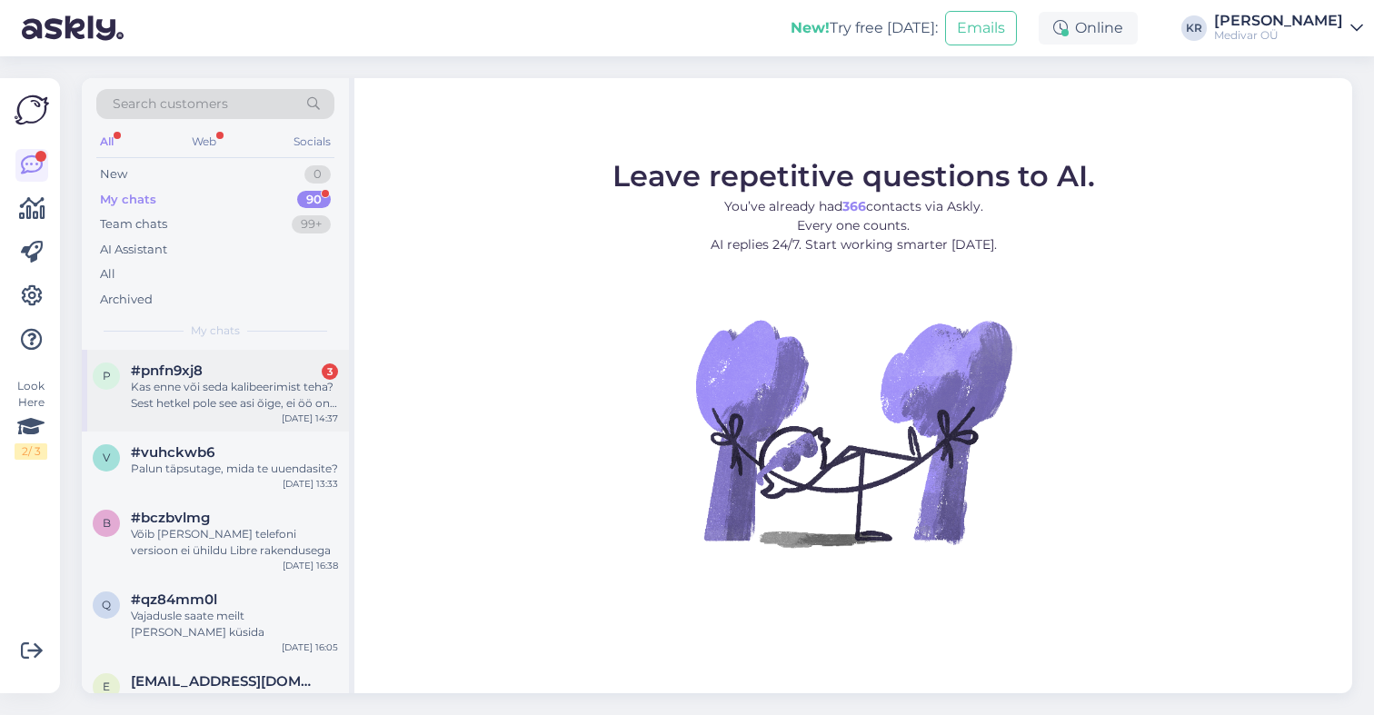
click at [278, 395] on div "Kas enne või seda kalibeerimist teha? Sest hetkel pole see asi õige, ei öö on k…" at bounding box center [234, 395] width 207 height 33
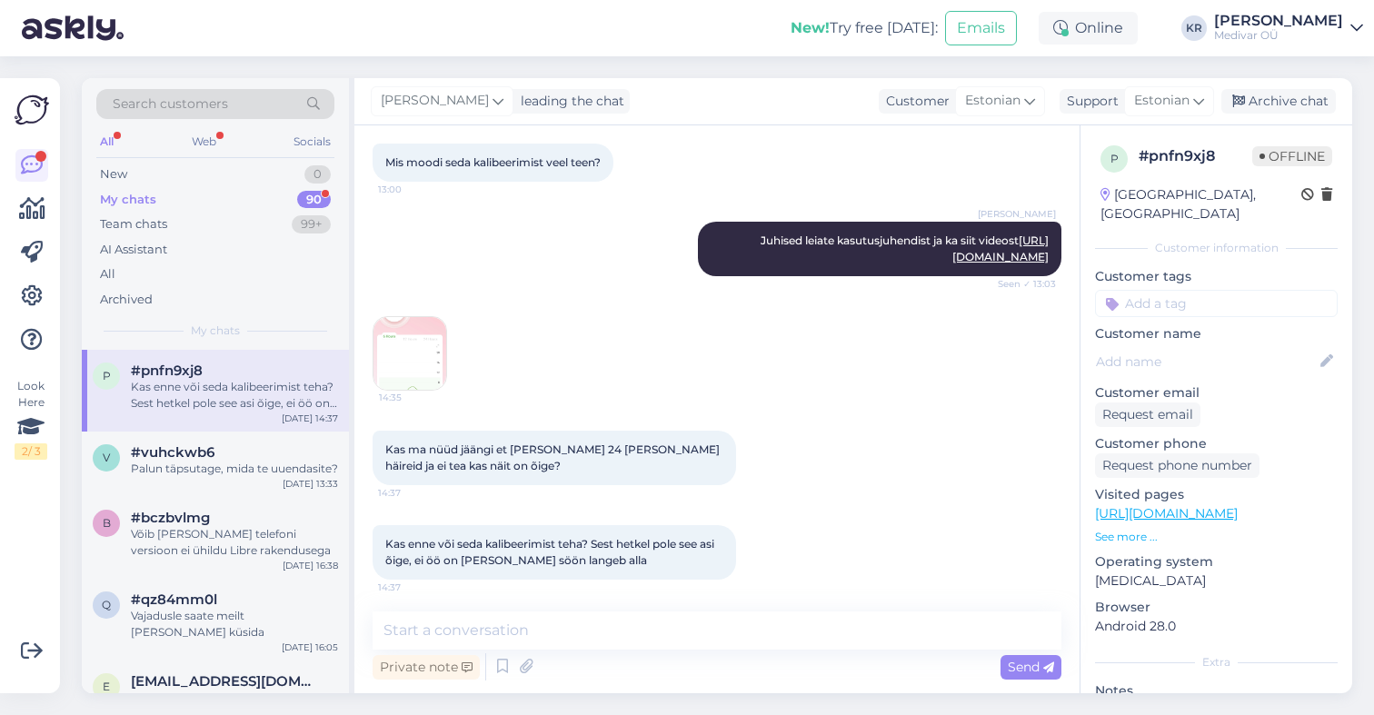
scroll to position [1468, 0]
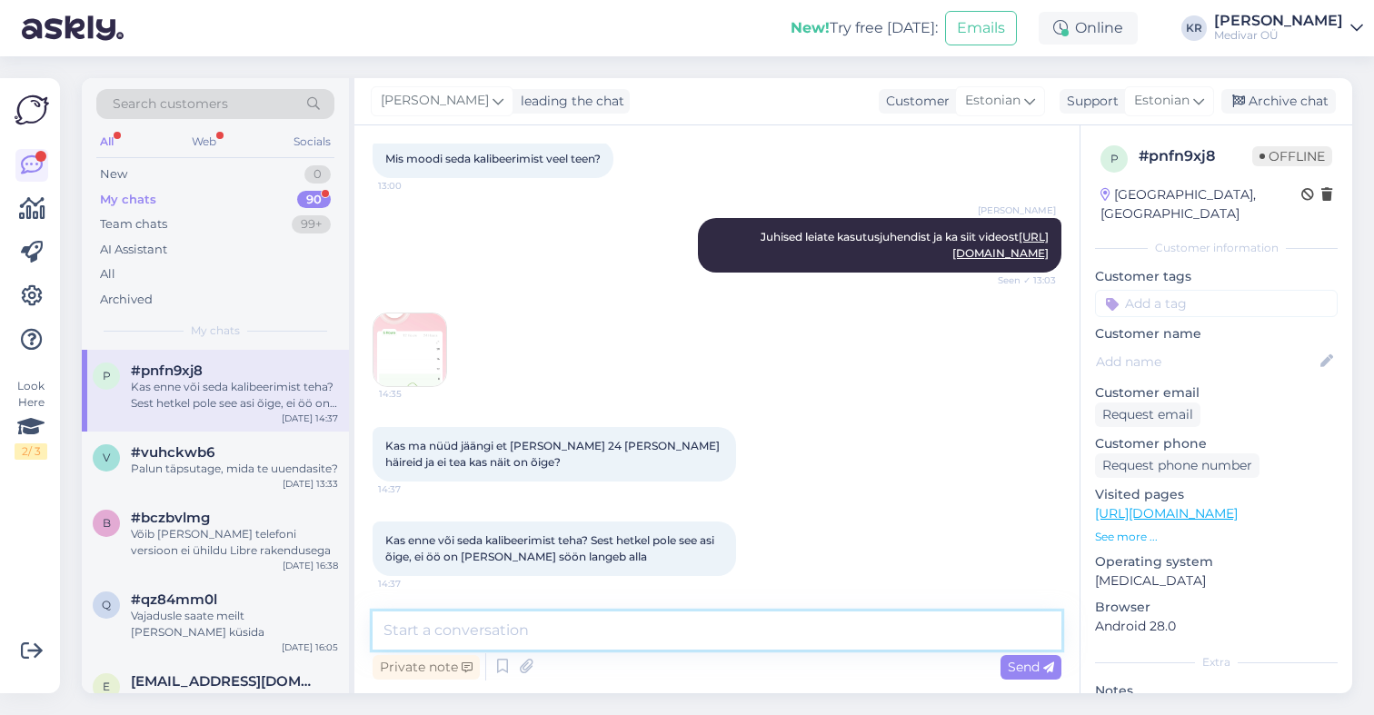
click at [512, 631] on textarea at bounding box center [717, 631] width 689 height 38
type textarea "me igaks juhuks paneme teile uue sensori teele"
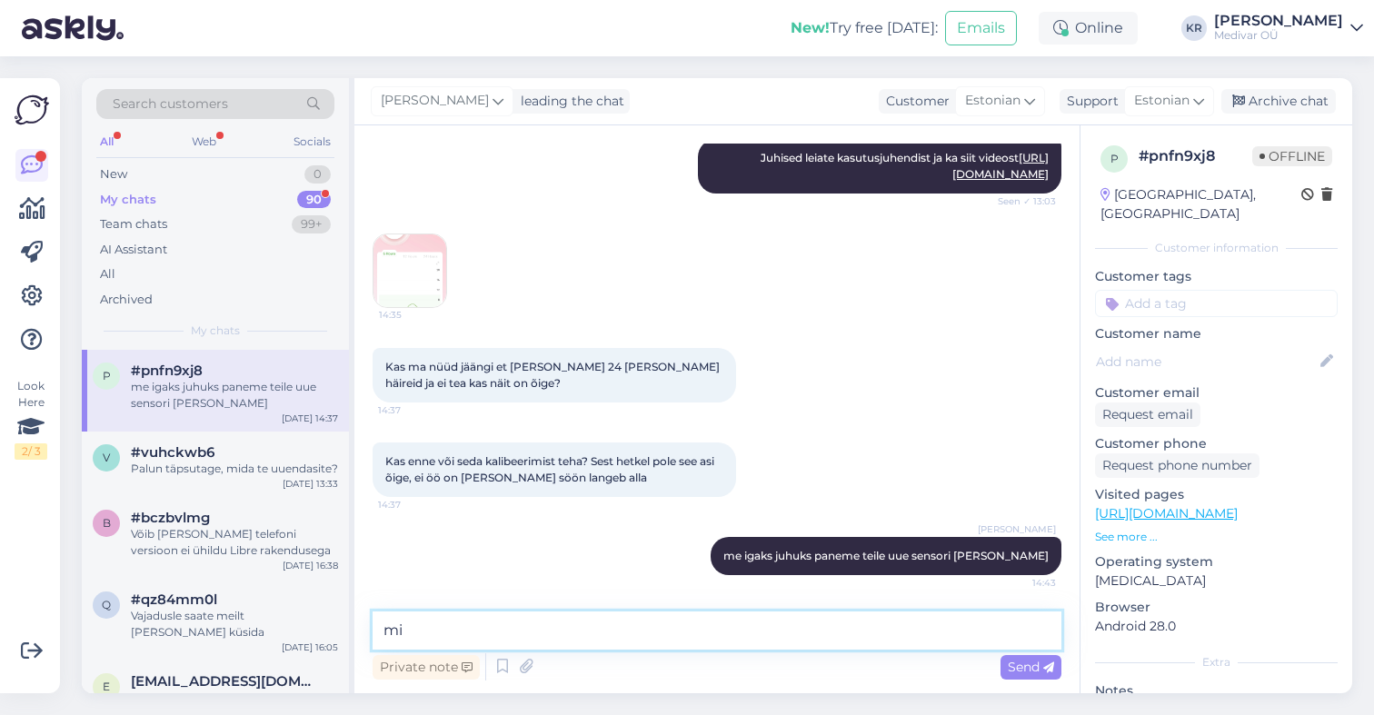
type textarea "m"
type textarea "kas te ostsite apteekist või meie veebipoest?"
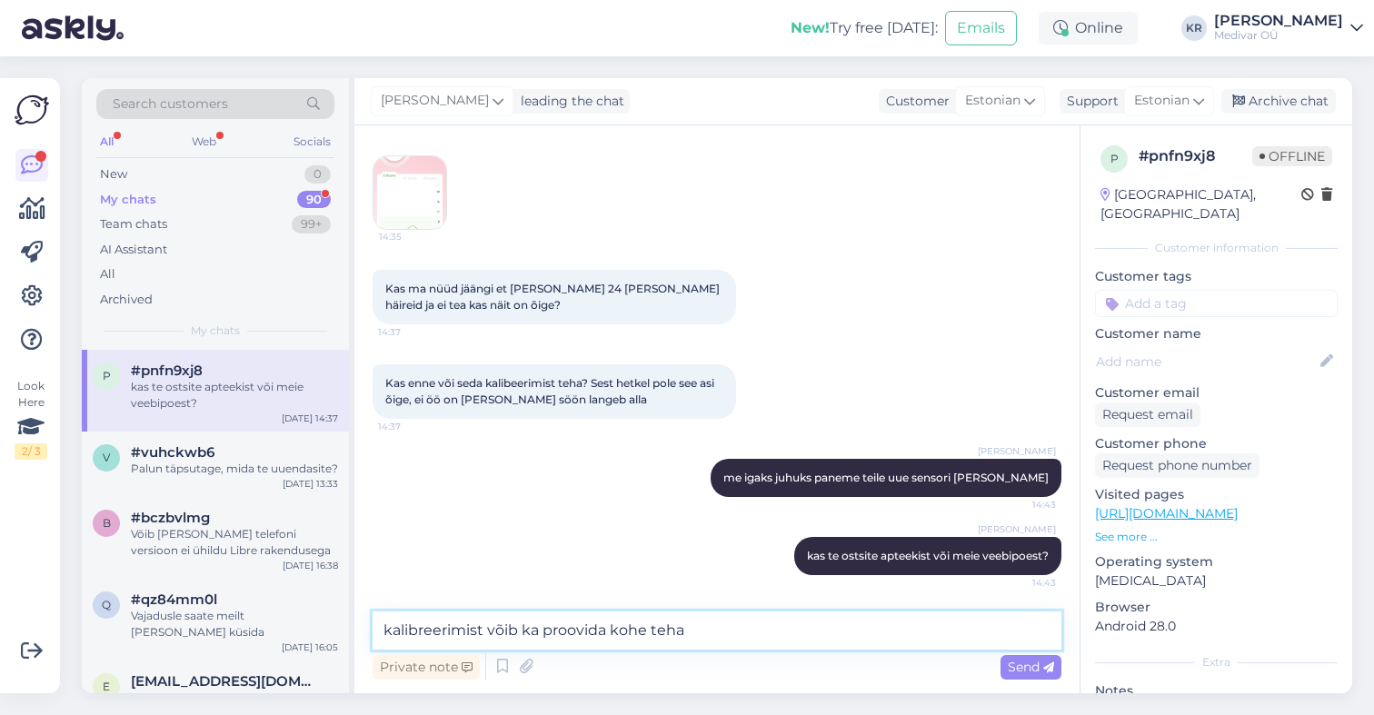
type textarea "kalibreerimist võib ka proovida kohe teha"
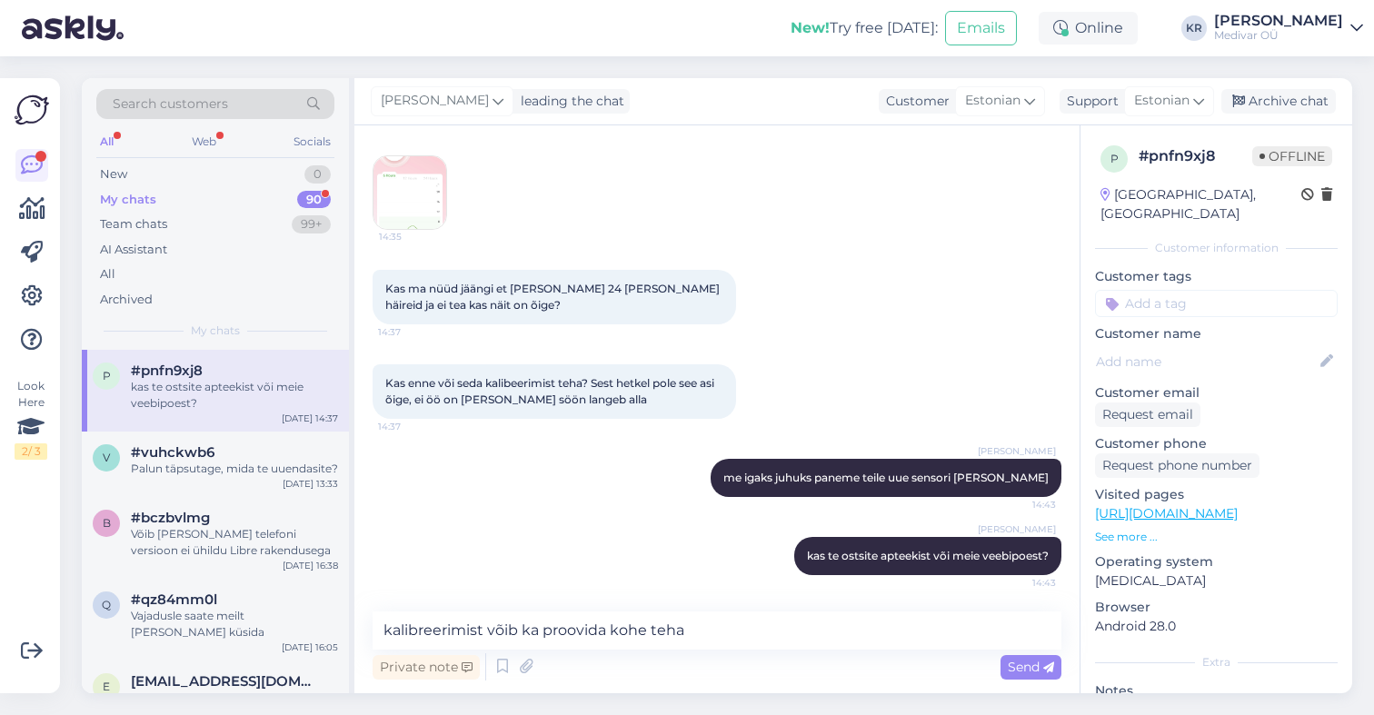
click at [426, 196] on img at bounding box center [409, 192] width 73 height 73
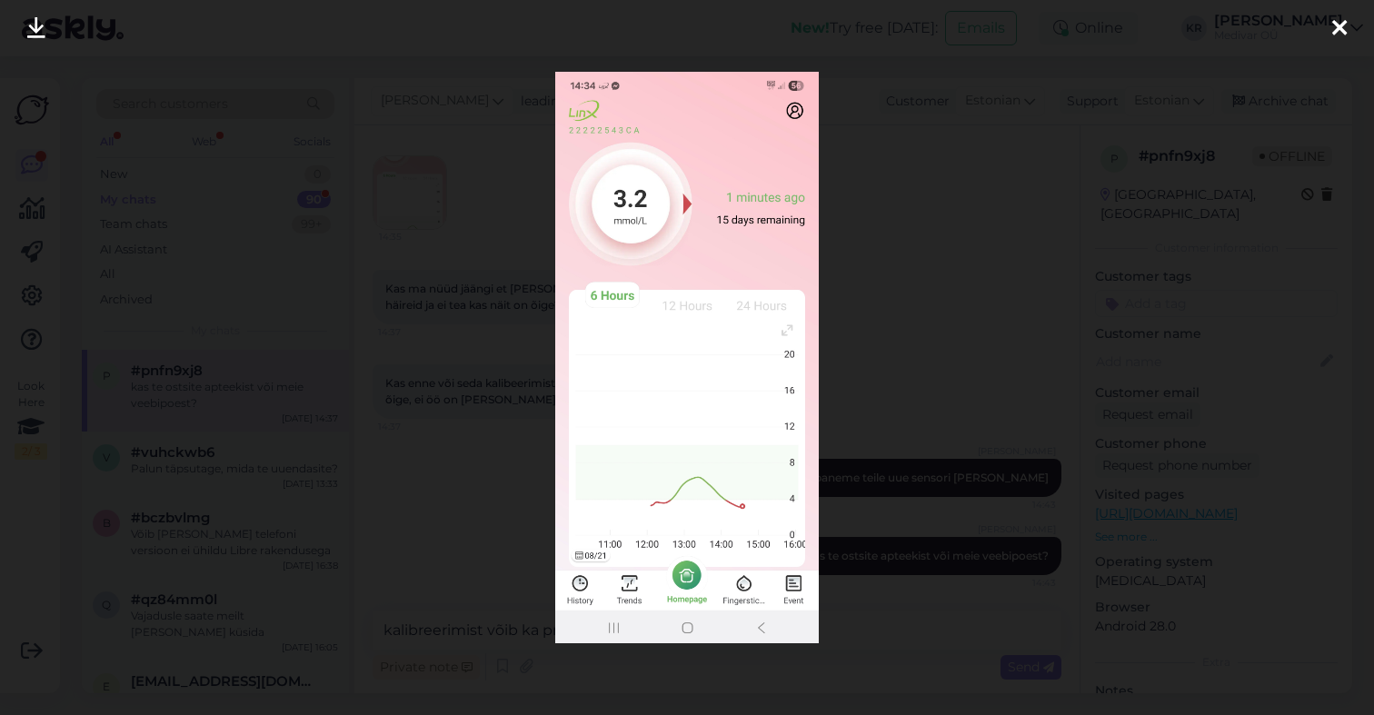
click at [1335, 29] on icon at bounding box center [1339, 29] width 15 height 24
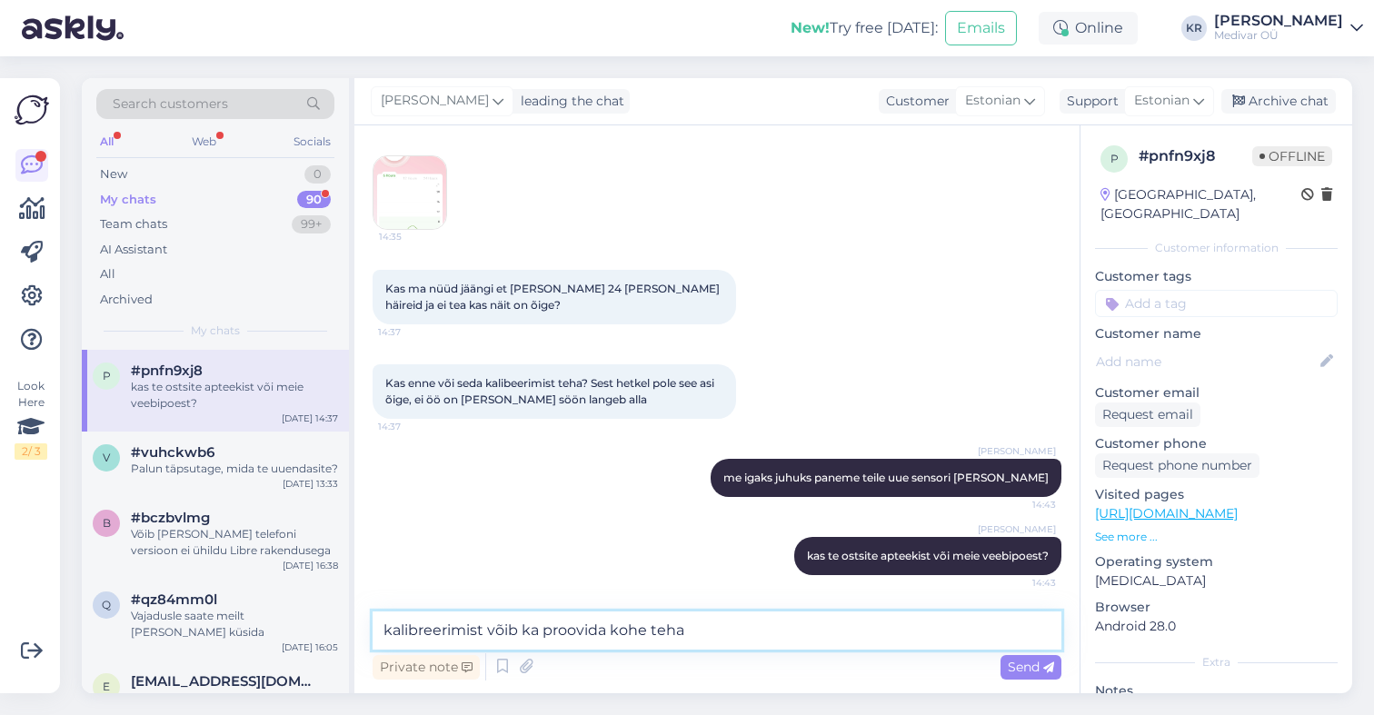
click at [681, 634] on textarea "kalibreerimist võib ka proovida kohe teha" at bounding box center [717, 631] width 689 height 38
type textarea "küsiksin teie telefoninumbrit, nime ja sobivat smartposti automaadi asukohta"
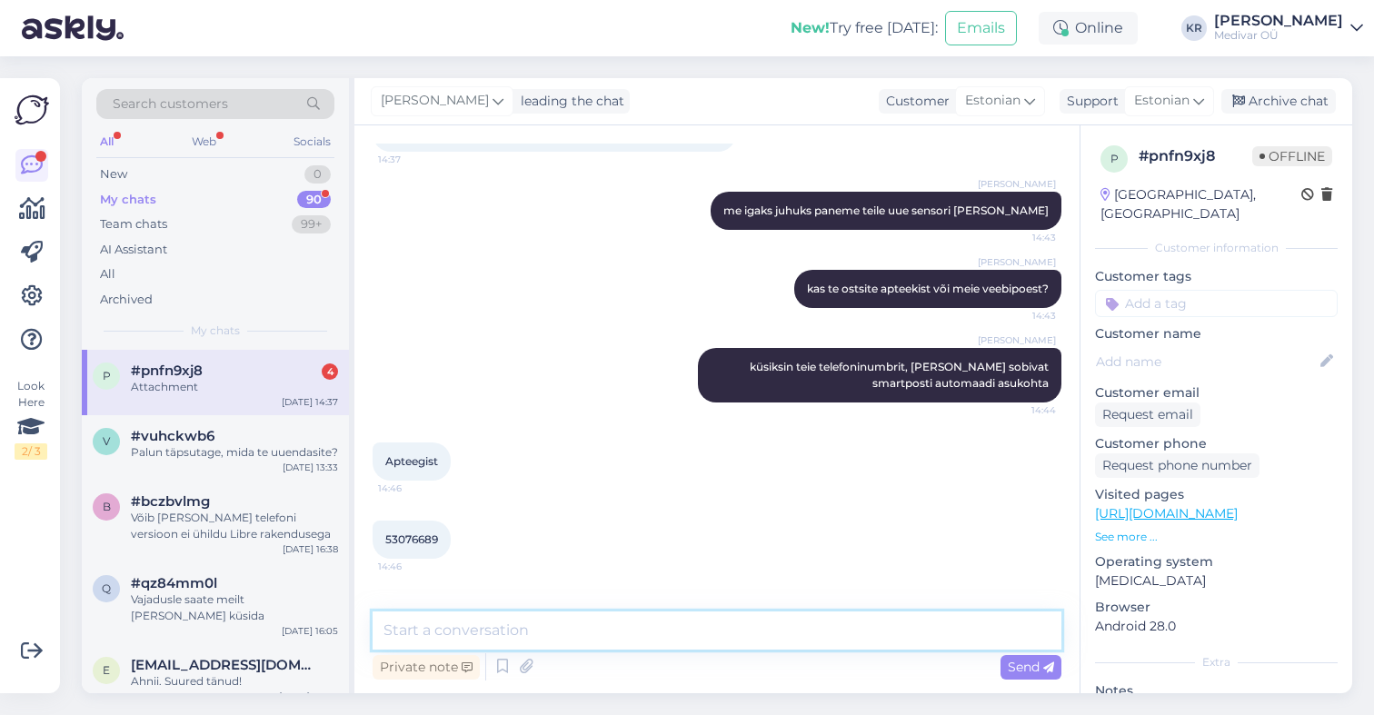
scroll to position [2118, 0]
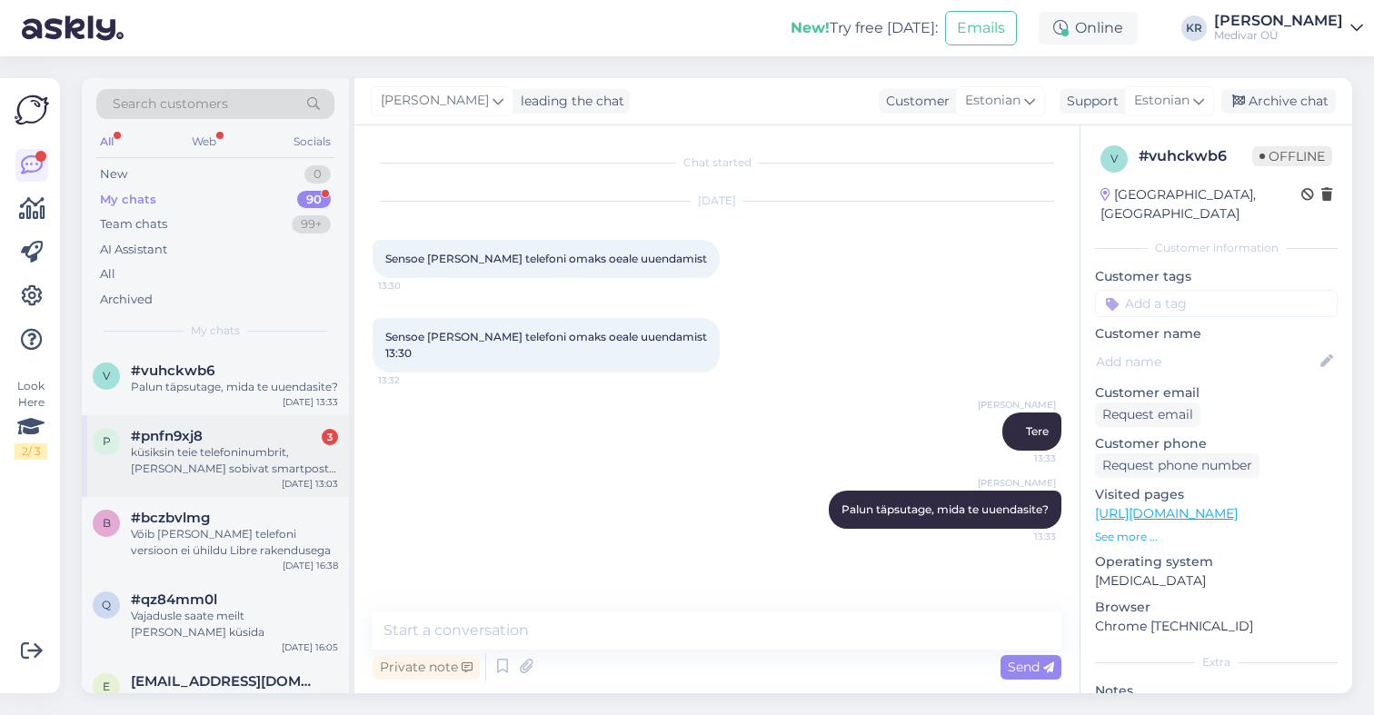
click at [230, 477] on div "küsiksin teie telefoninumbrit, nime ja sobivat smartposti automaadi asukohta" at bounding box center [234, 460] width 207 height 33
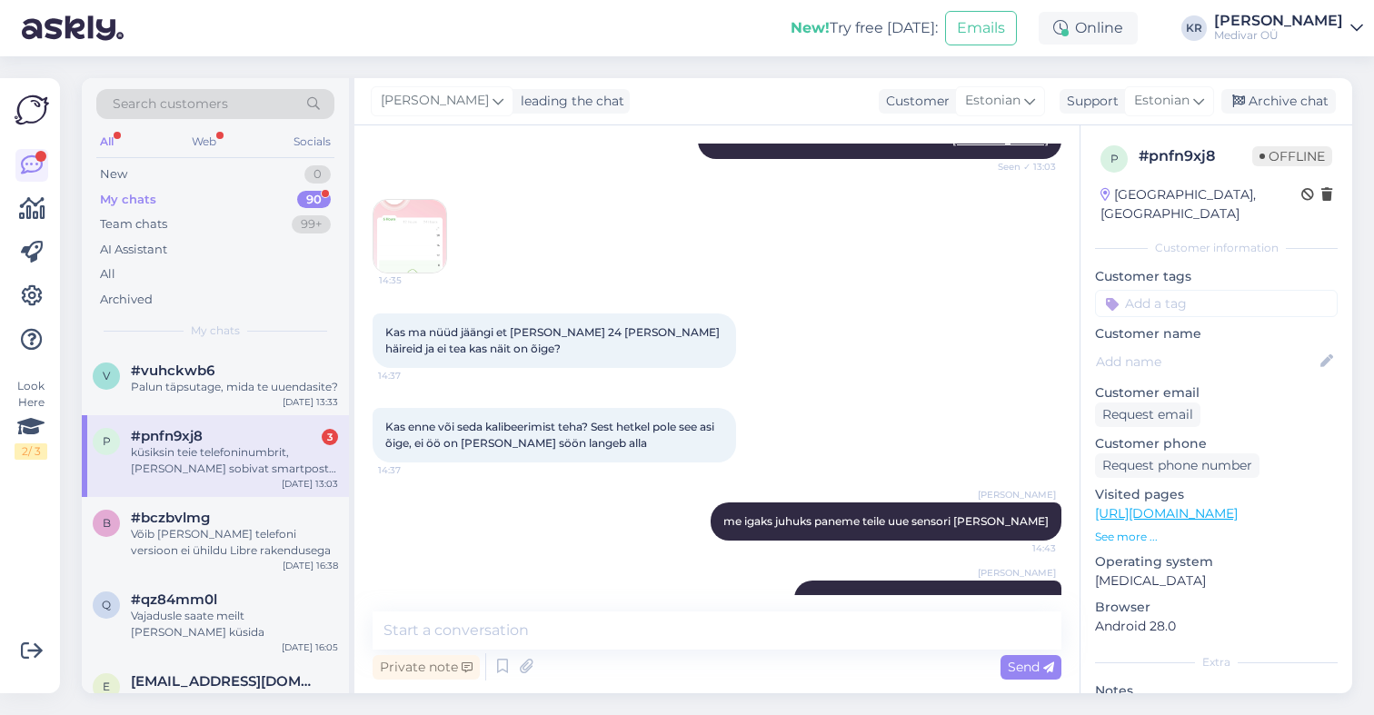
scroll to position [1736, 0]
